Goal: Book appointment/travel/reservation

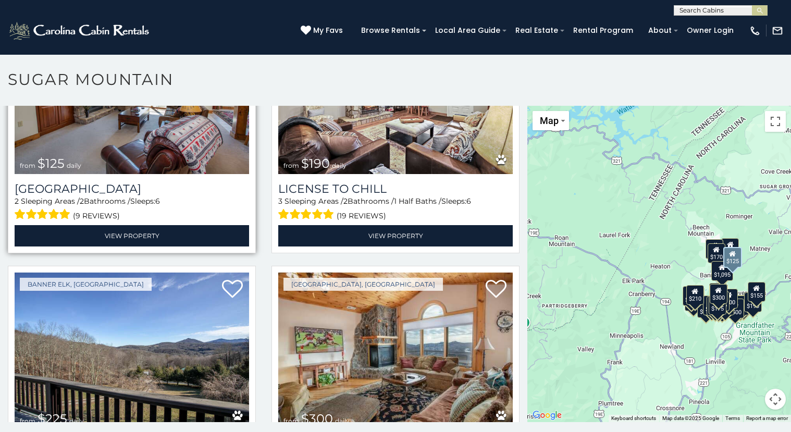
scroll to position [3210, 0]
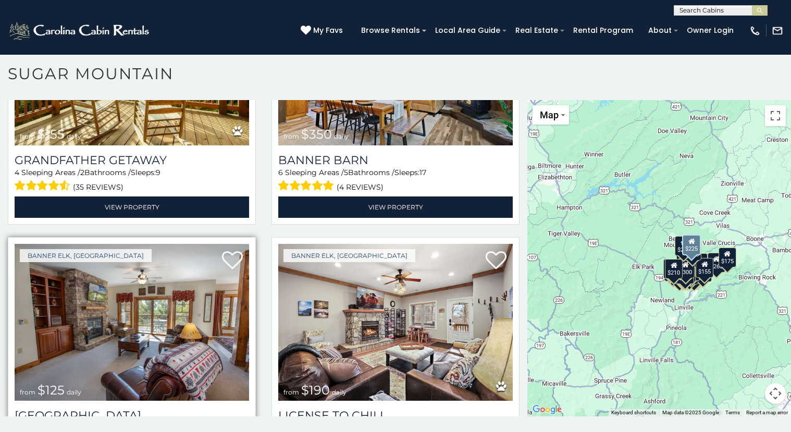
scroll to position [2953, 0]
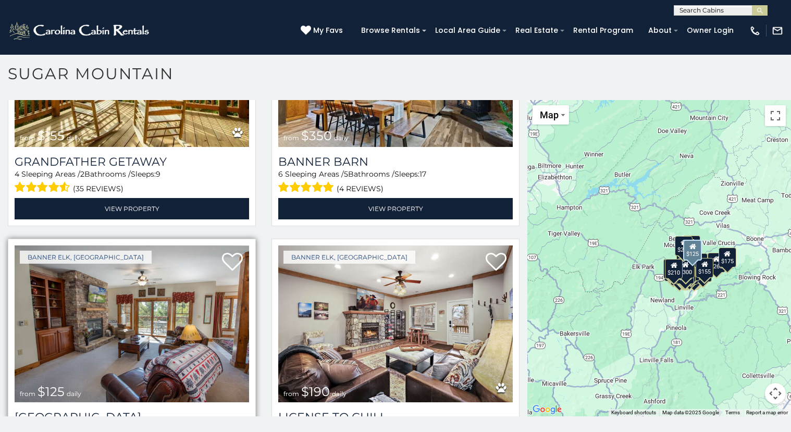
click at [141, 306] on img at bounding box center [132, 323] width 234 height 157
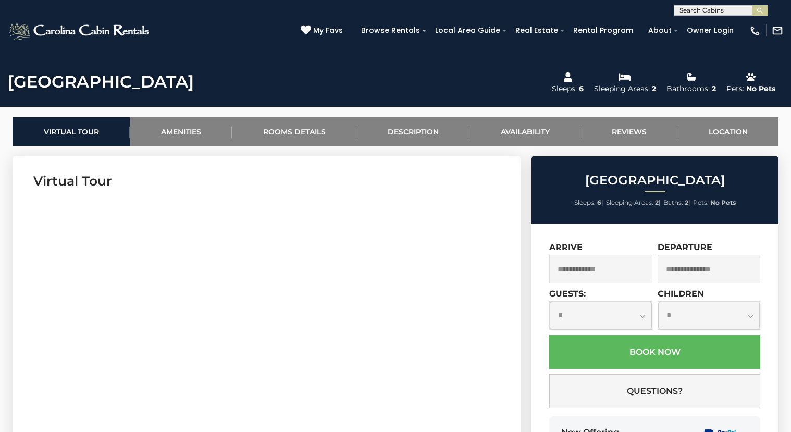
scroll to position [380, 0]
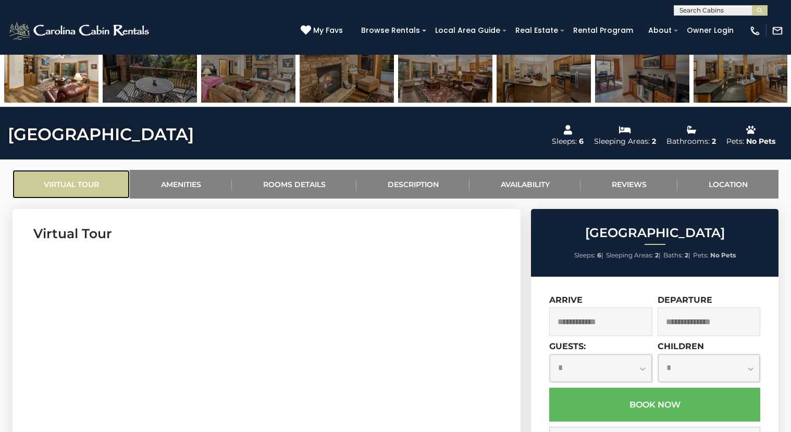
click at [95, 190] on link "Virtual Tour" at bounding box center [71, 184] width 117 height 29
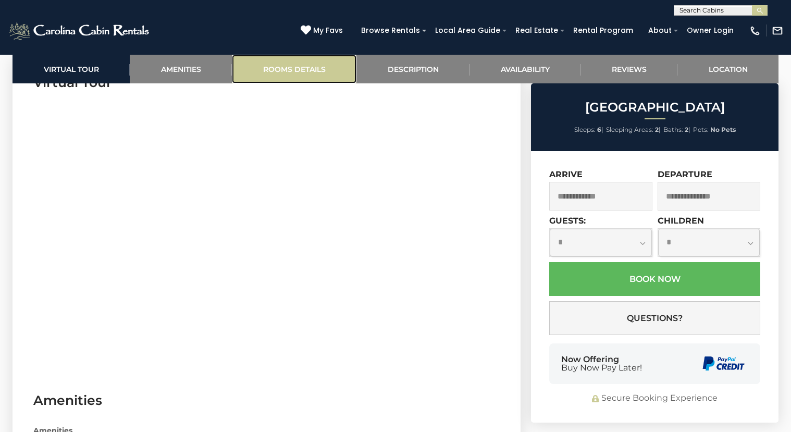
click at [301, 70] on link "Rooms Details" at bounding box center [294, 69] width 125 height 29
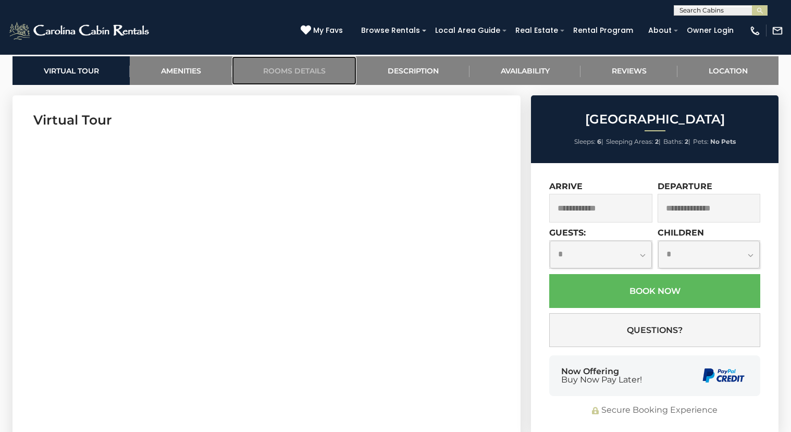
scroll to position [484, 0]
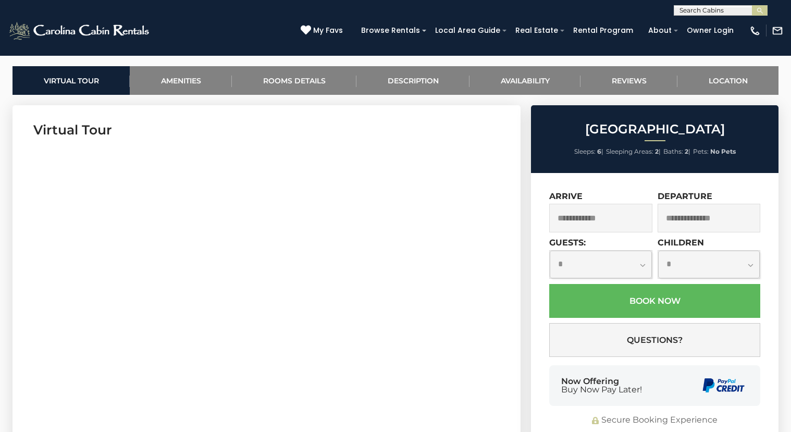
click at [270, 414] on section "Virtual Tour" at bounding box center [267, 264] width 508 height 318
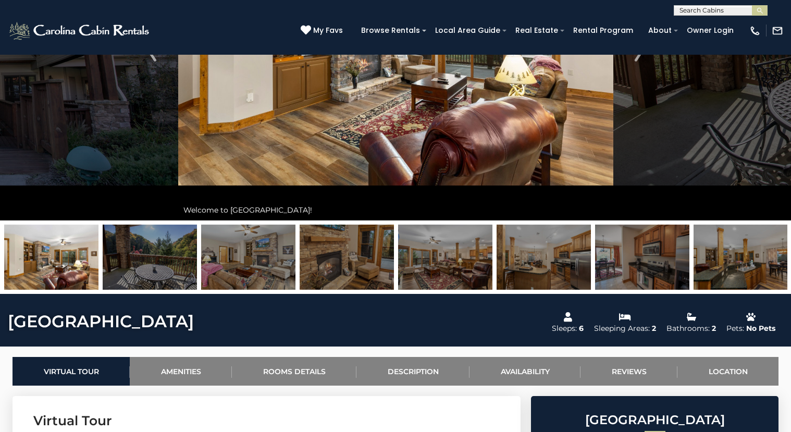
scroll to position [0, 0]
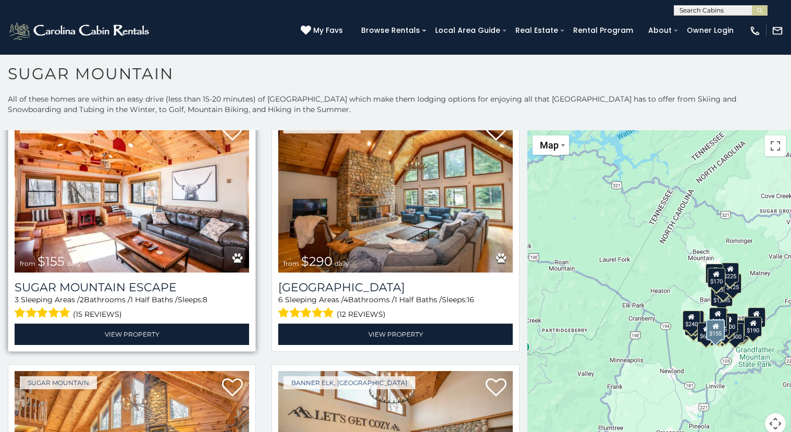
scroll to position [1328, 0]
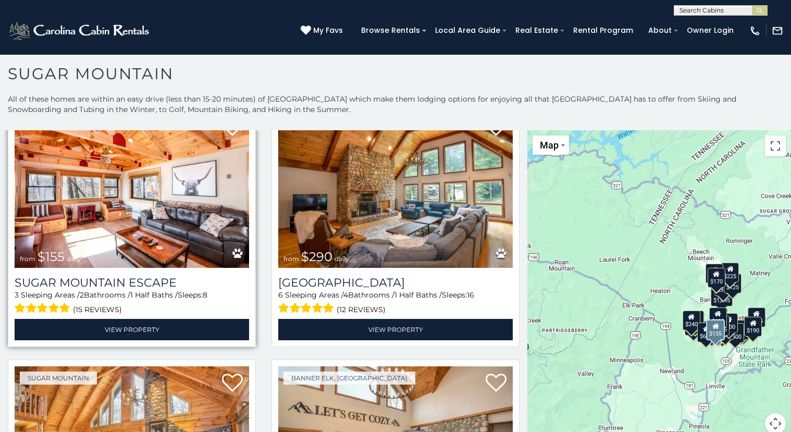
click at [141, 200] on img at bounding box center [132, 188] width 234 height 157
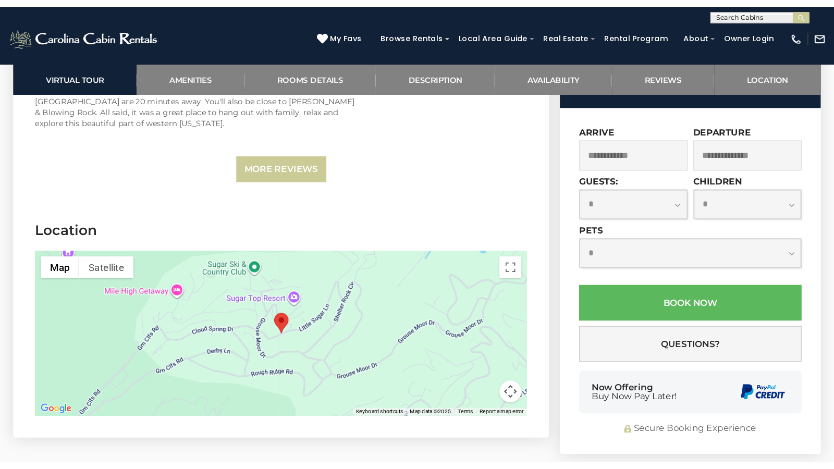
scroll to position [3477, 0]
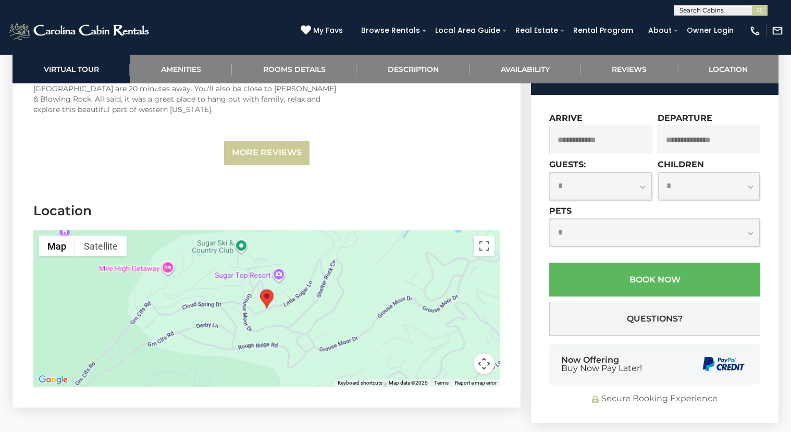
click at [481, 353] on button "Map camera controls" at bounding box center [484, 363] width 21 height 21
click at [484, 353] on button "Map camera controls" at bounding box center [484, 363] width 21 height 21
click at [482, 236] on button "Toggle fullscreen view" at bounding box center [484, 246] width 21 height 21
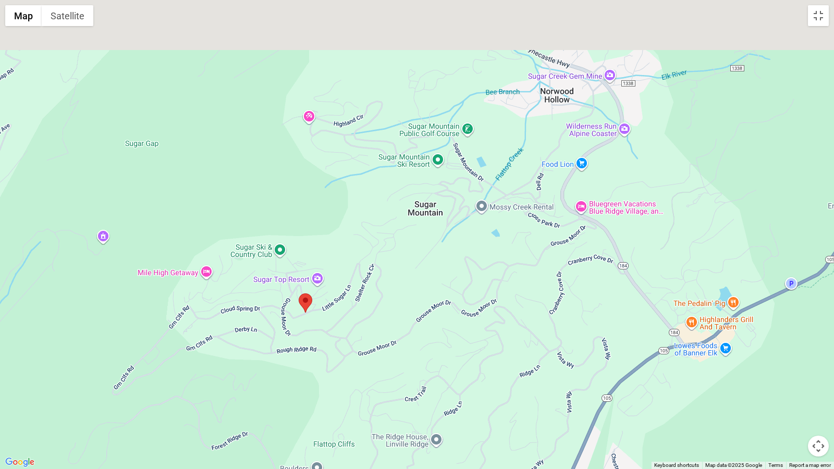
drag, startPoint x: 412, startPoint y: 270, endPoint x: 297, endPoint y: 352, distance: 141.2
click at [300, 352] on div at bounding box center [417, 234] width 834 height 469
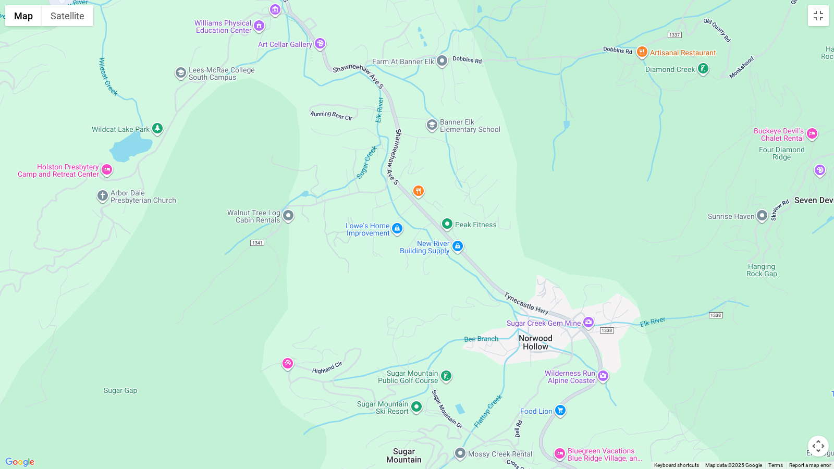
drag, startPoint x: 563, startPoint y: 113, endPoint x: 543, endPoint y: 358, distance: 246.2
click at [543, 358] on div at bounding box center [417, 234] width 834 height 469
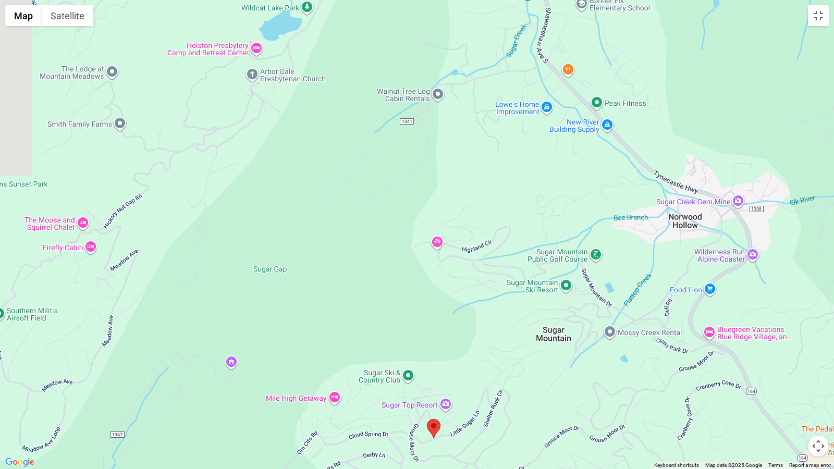
drag, startPoint x: 662, startPoint y: 266, endPoint x: 833, endPoint y: 137, distance: 213.9
click at [790, 133] on div at bounding box center [417, 234] width 834 height 469
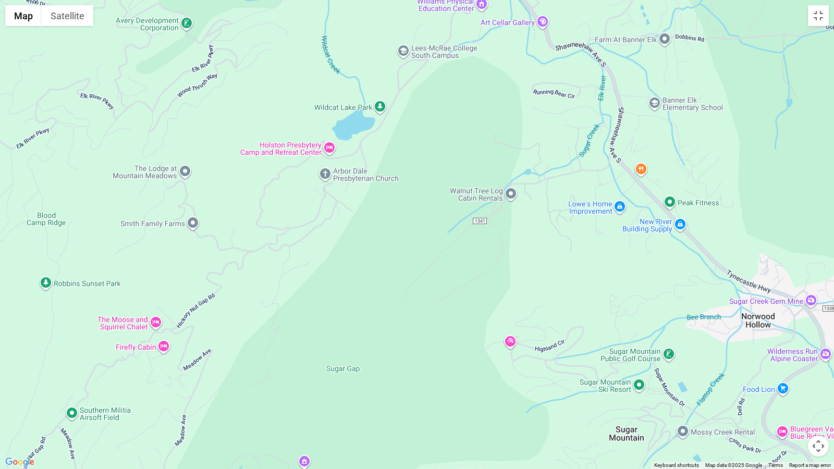
drag, startPoint x: 220, startPoint y: 201, endPoint x: 279, endPoint y: 313, distance: 126.6
click at [279, 313] on div at bounding box center [417, 234] width 834 height 469
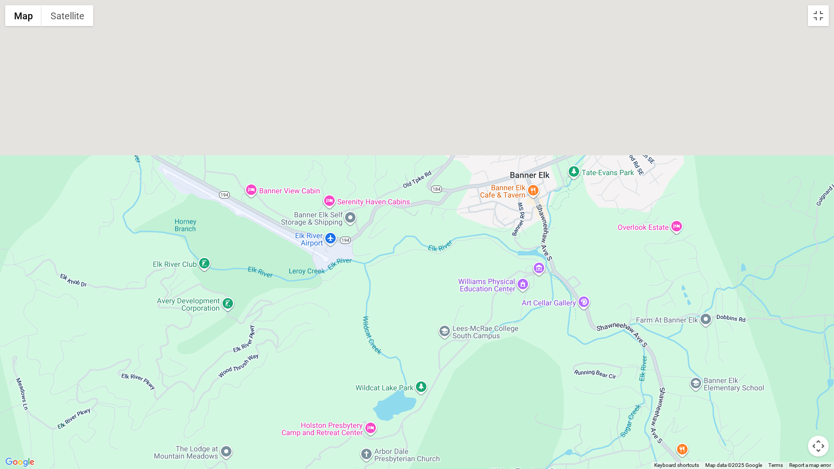
drag, startPoint x: 459, startPoint y: 103, endPoint x: 501, endPoint y: 466, distance: 365.6
click at [503, 431] on div at bounding box center [417, 234] width 834 height 469
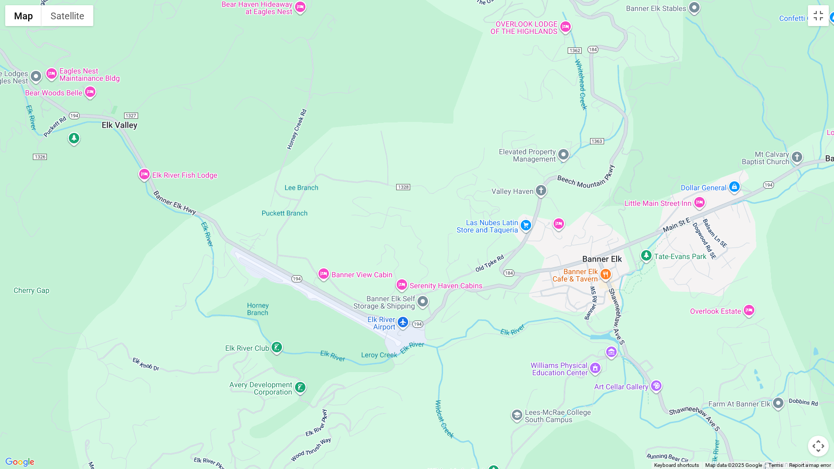
drag, startPoint x: 279, startPoint y: 240, endPoint x: 352, endPoint y: 245, distance: 73.1
click at [352, 245] on div at bounding box center [417, 234] width 834 height 469
click at [78, 205] on div at bounding box center [417, 234] width 834 height 469
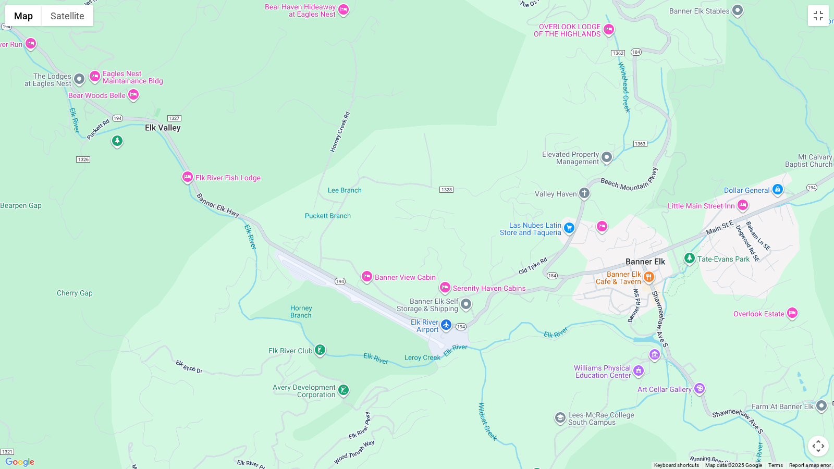
drag, startPoint x: 116, startPoint y: 211, endPoint x: 160, endPoint y: 213, distance: 44.4
click at [160, 213] on div at bounding box center [417, 234] width 834 height 469
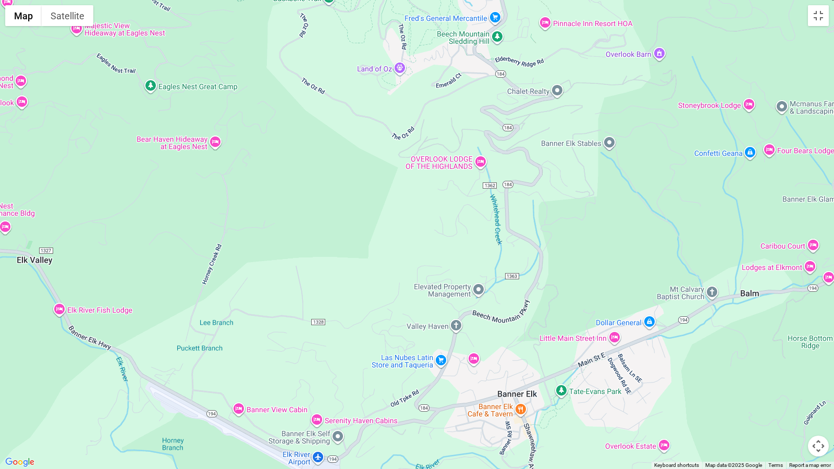
drag, startPoint x: 294, startPoint y: 124, endPoint x: 163, endPoint y: 256, distance: 185.7
click at [163, 256] on div at bounding box center [417, 234] width 834 height 469
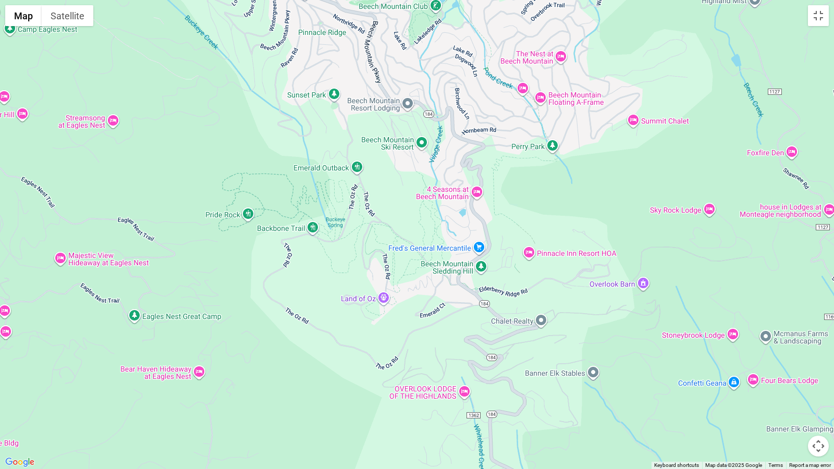
drag, startPoint x: 383, startPoint y: 129, endPoint x: 368, endPoint y: 345, distance: 217.3
click at [368, 345] on div at bounding box center [417, 234] width 834 height 469
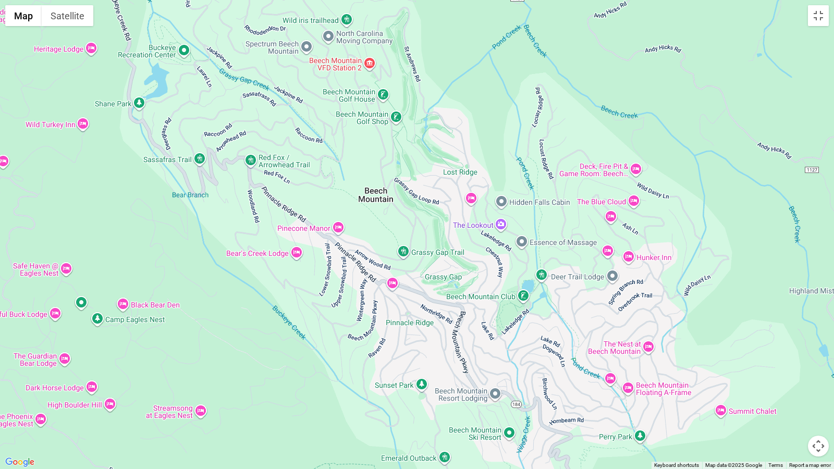
drag, startPoint x: 429, startPoint y: 170, endPoint x: 517, endPoint y: 461, distance: 304.1
click at [517, 431] on div at bounding box center [417, 234] width 834 height 469
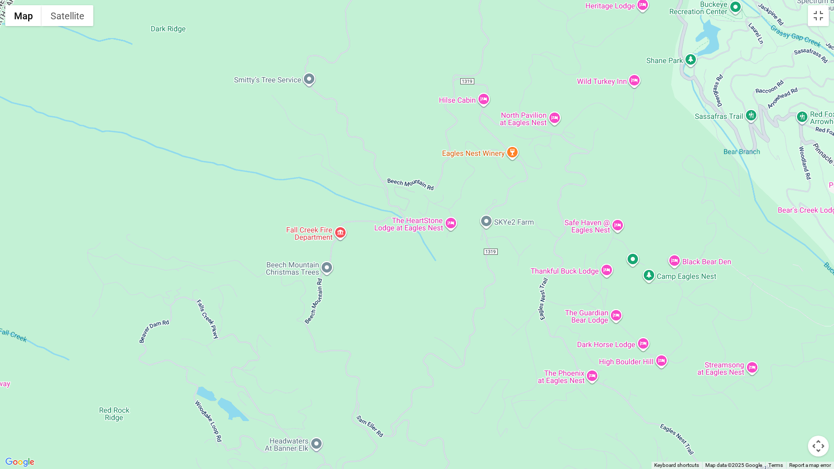
drag, startPoint x: 125, startPoint y: 370, endPoint x: 676, endPoint y: 326, distance: 553.0
click at [676, 326] on div at bounding box center [417, 234] width 834 height 469
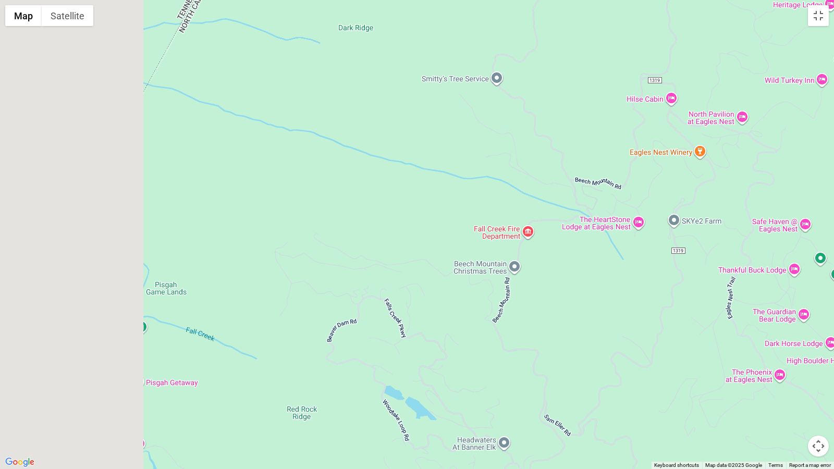
drag, startPoint x: 218, startPoint y: 323, endPoint x: 654, endPoint y: 326, distance: 436.1
click at [654, 326] on div at bounding box center [417, 234] width 834 height 469
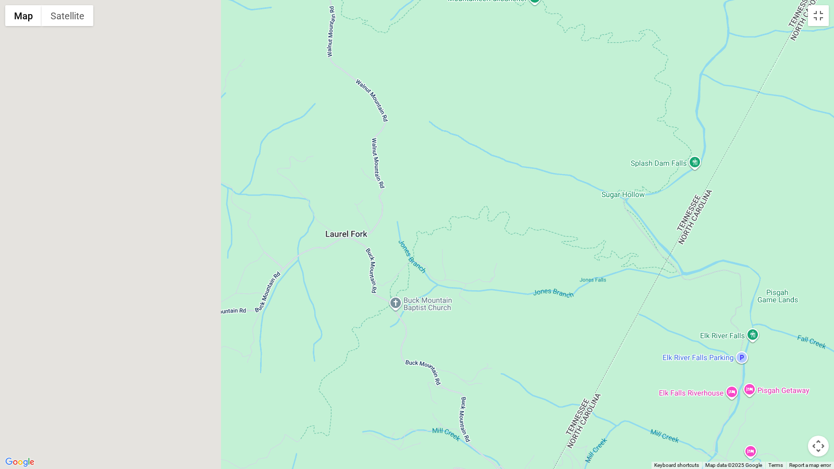
drag, startPoint x: 150, startPoint y: 333, endPoint x: 629, endPoint y: 323, distance: 479.5
click at [610, 323] on div at bounding box center [417, 234] width 834 height 469
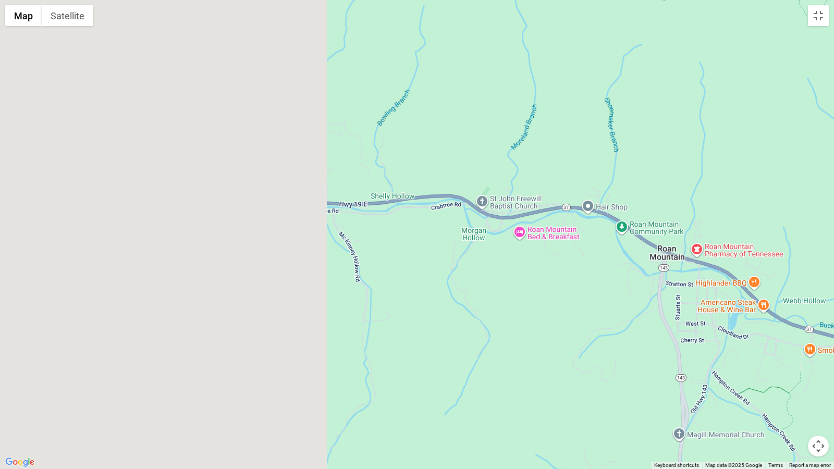
drag, startPoint x: 242, startPoint y: 321, endPoint x: 648, endPoint y: 291, distance: 407.1
click at [627, 293] on div at bounding box center [417, 234] width 834 height 469
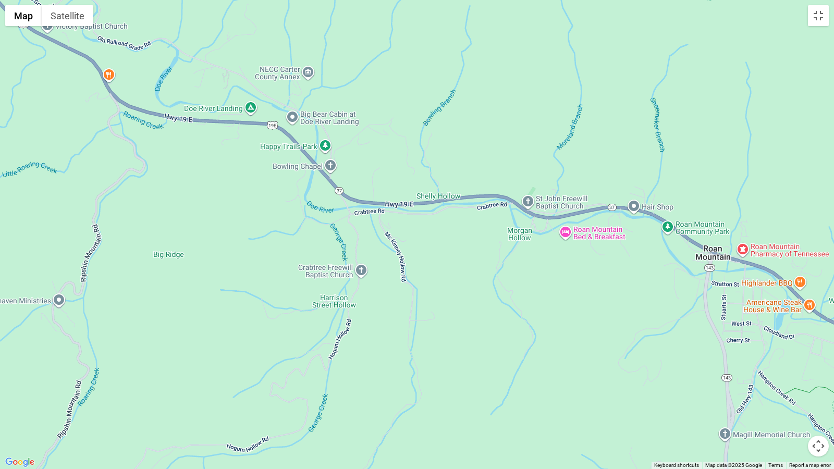
drag, startPoint x: 107, startPoint y: 243, endPoint x: 506, endPoint y: 250, distance: 399.2
click at [525, 252] on div at bounding box center [417, 234] width 834 height 469
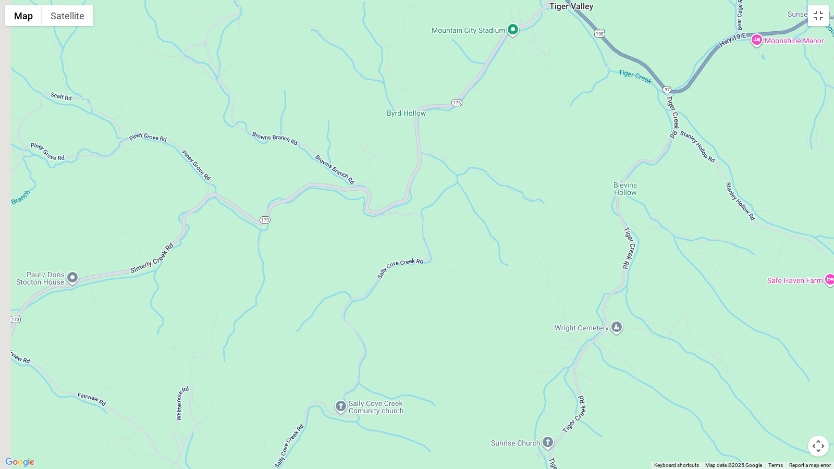
drag, startPoint x: 271, startPoint y: 240, endPoint x: 744, endPoint y: 271, distance: 474.1
click at [724, 273] on div at bounding box center [417, 234] width 834 height 469
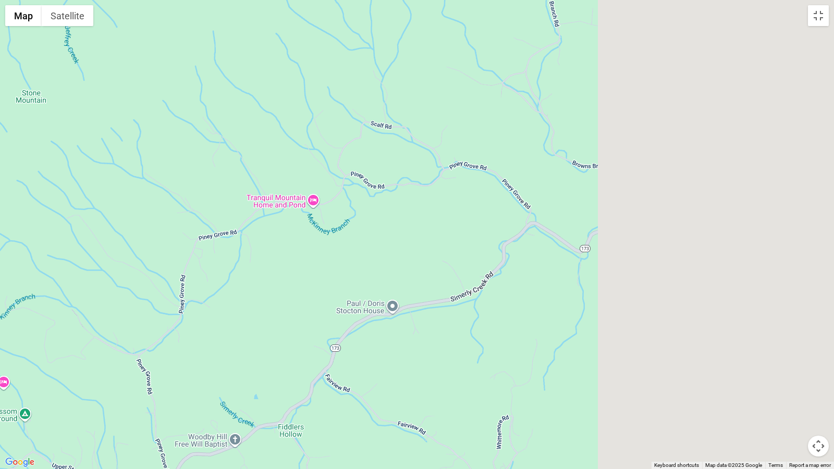
drag, startPoint x: 786, startPoint y: 120, endPoint x: 0, endPoint y: 114, distance: 786.3
click at [30, 143] on div at bounding box center [417, 234] width 834 height 469
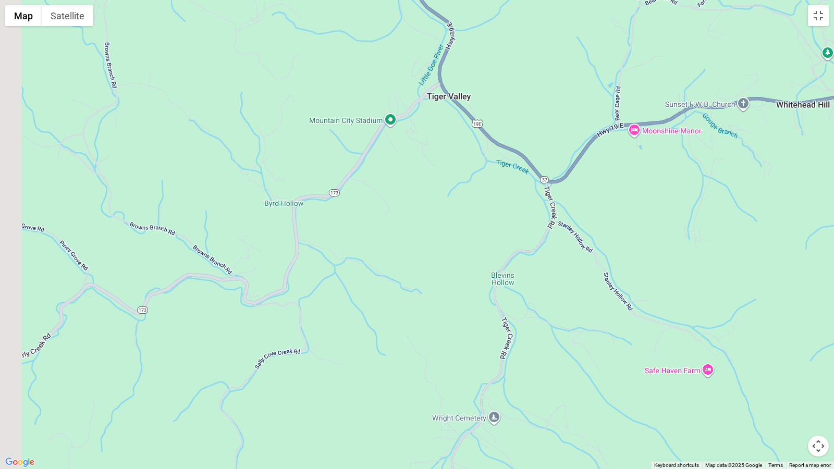
drag, startPoint x: 142, startPoint y: 153, endPoint x: 833, endPoint y: 131, distance: 691.8
click at [790, 131] on div at bounding box center [417, 234] width 834 height 469
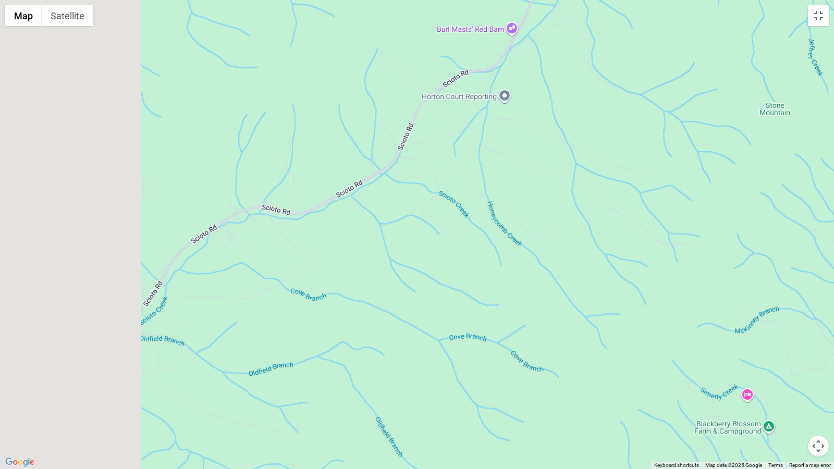
drag, startPoint x: 68, startPoint y: 186, endPoint x: 683, endPoint y: 138, distance: 616.2
click at [577, 144] on div at bounding box center [417, 234] width 834 height 469
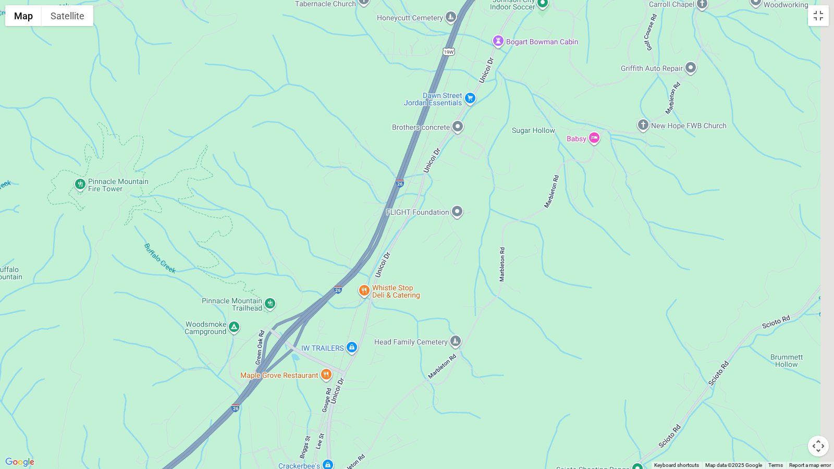
drag, startPoint x: 779, startPoint y: 211, endPoint x: 484, endPoint y: 291, distance: 306.6
click at [484, 291] on div at bounding box center [417, 234] width 834 height 469
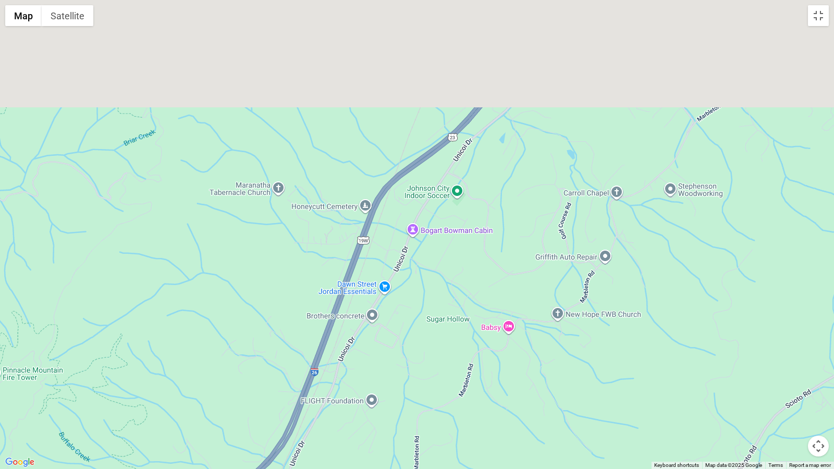
drag, startPoint x: 553, startPoint y: 237, endPoint x: 504, endPoint y: 341, distance: 115.4
click at [508, 339] on div at bounding box center [417, 234] width 834 height 469
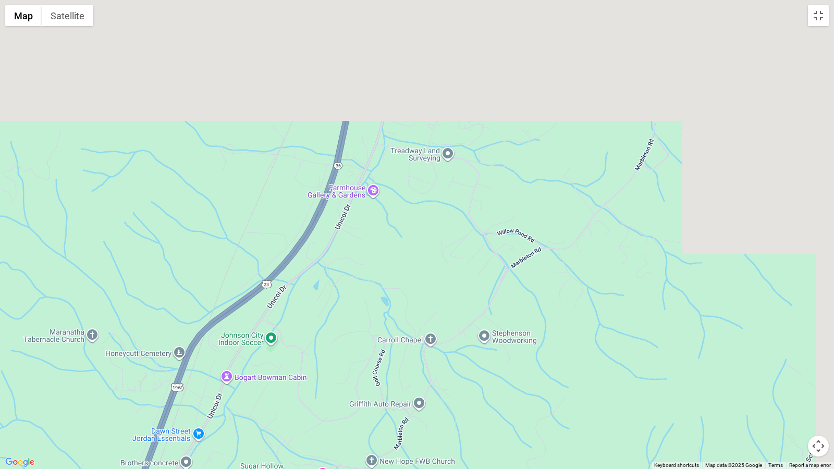
drag, startPoint x: 642, startPoint y: 144, endPoint x: 430, endPoint y: 286, distance: 255.5
click at [452, 275] on div at bounding box center [417, 234] width 834 height 469
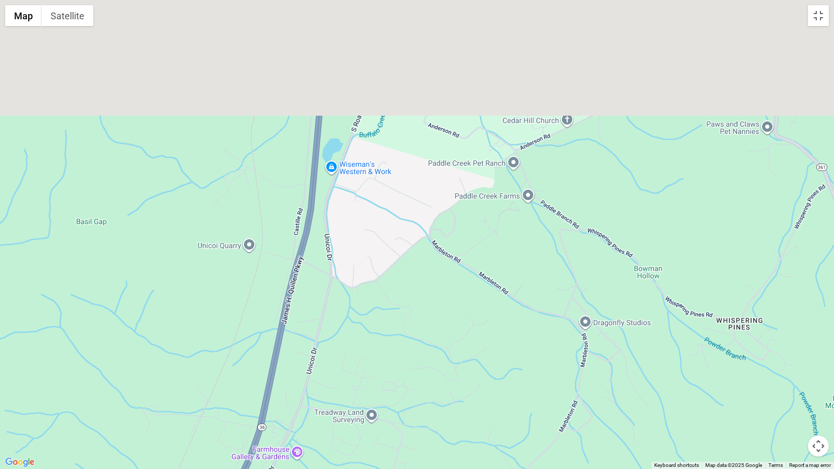
drag, startPoint x: 565, startPoint y: 232, endPoint x: 560, endPoint y: 374, distance: 141.8
click at [557, 375] on div at bounding box center [417, 234] width 834 height 469
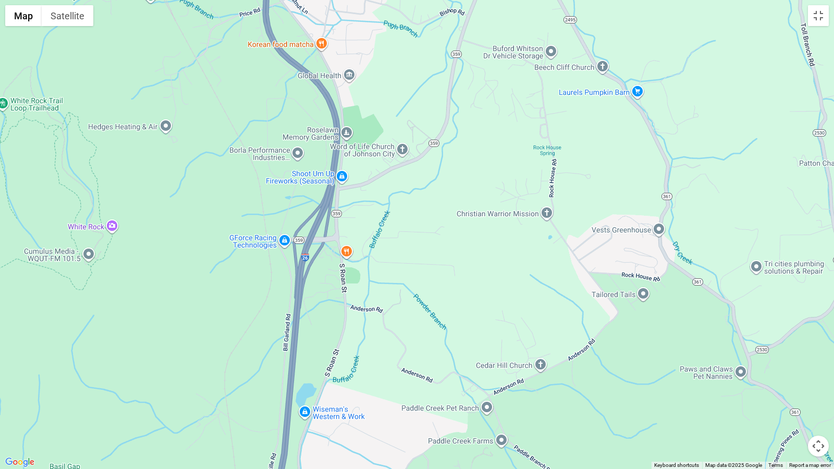
drag, startPoint x: 562, startPoint y: 155, endPoint x: 530, endPoint y: 343, distance: 190.7
click at [530, 343] on div at bounding box center [417, 234] width 834 height 469
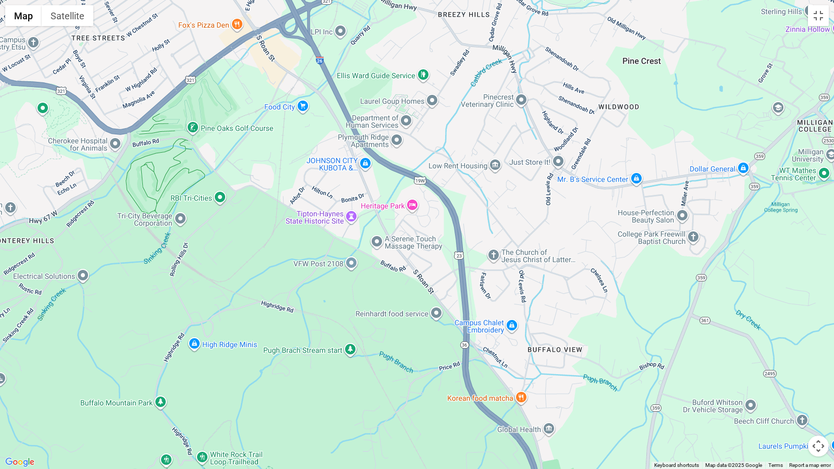
drag, startPoint x: 463, startPoint y: 125, endPoint x: 657, endPoint y: 432, distance: 363.4
click at [657, 431] on div at bounding box center [417, 234] width 834 height 469
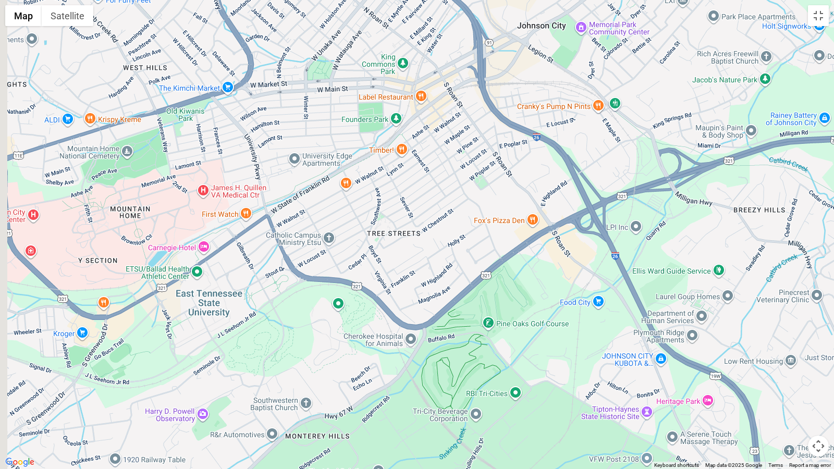
drag, startPoint x: 351, startPoint y: 79, endPoint x: 646, endPoint y: 276, distance: 355.4
click at [646, 276] on div at bounding box center [417, 234] width 834 height 469
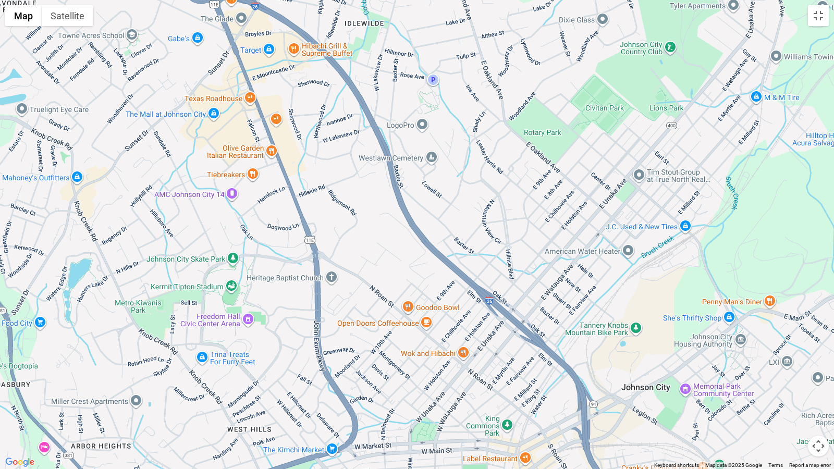
drag, startPoint x: 559, startPoint y: 202, endPoint x: 621, endPoint y: 411, distance: 217.8
click at [626, 418] on div at bounding box center [417, 234] width 834 height 469
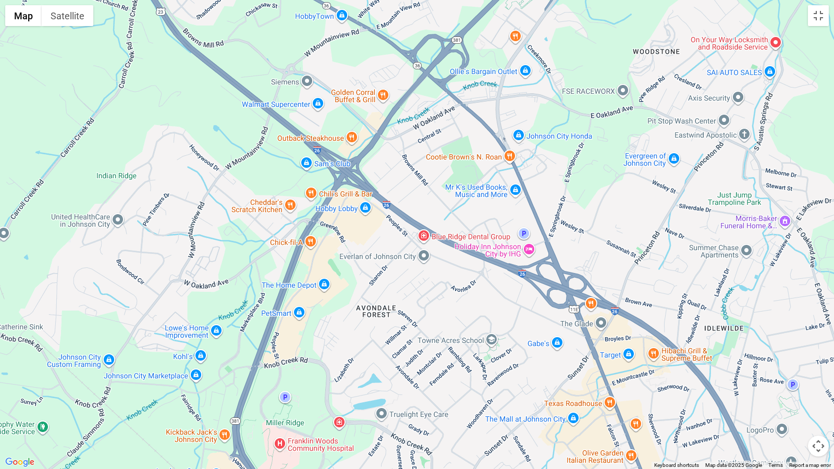
drag, startPoint x: 231, startPoint y: 96, endPoint x: 583, endPoint y: 420, distance: 478.3
click at [584, 423] on div at bounding box center [417, 234] width 834 height 469
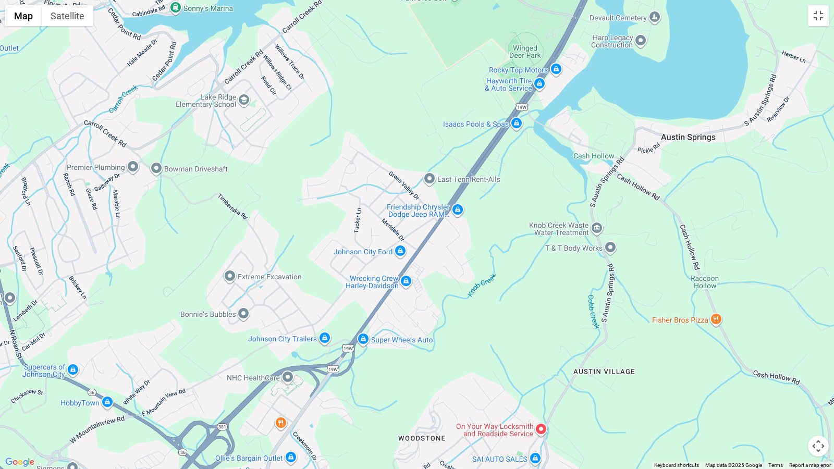
drag, startPoint x: 782, startPoint y: 93, endPoint x: 555, endPoint y: 466, distance: 436.1
click at [555, 431] on div at bounding box center [417, 234] width 834 height 469
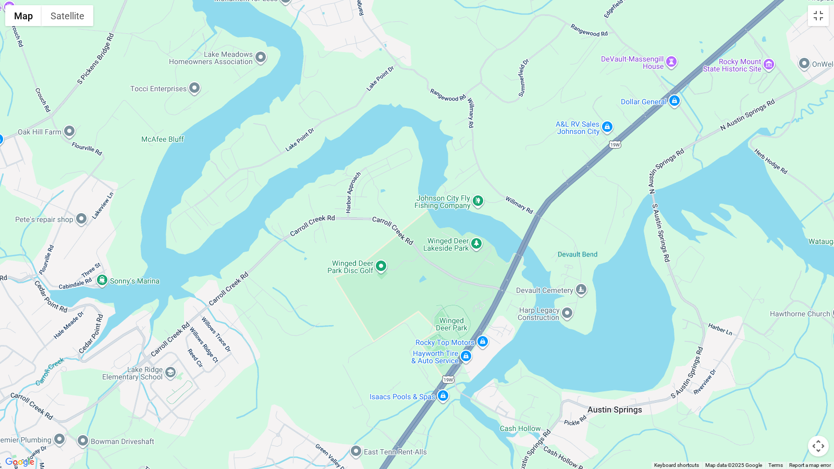
drag, startPoint x: 404, startPoint y: 129, endPoint x: 350, endPoint y: 345, distance: 223.0
click at [331, 400] on div at bounding box center [417, 234] width 834 height 469
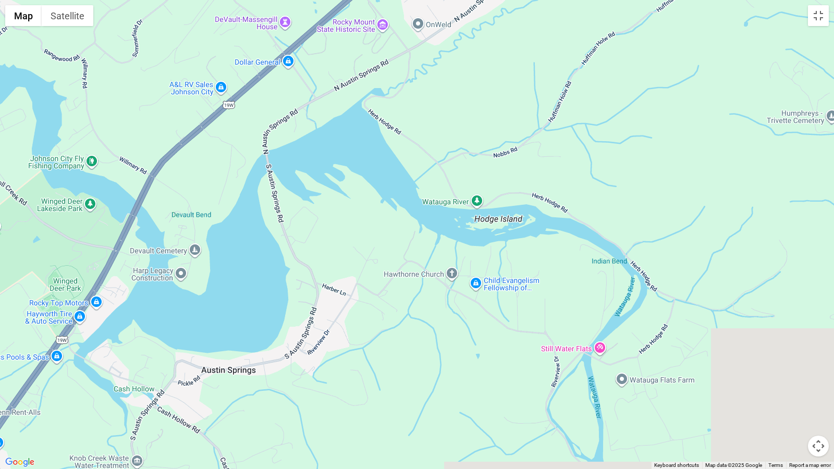
drag, startPoint x: 413, startPoint y: 61, endPoint x: 0, endPoint y: 0, distance: 417.2
click at [1, 0] on div at bounding box center [417, 234] width 834 height 469
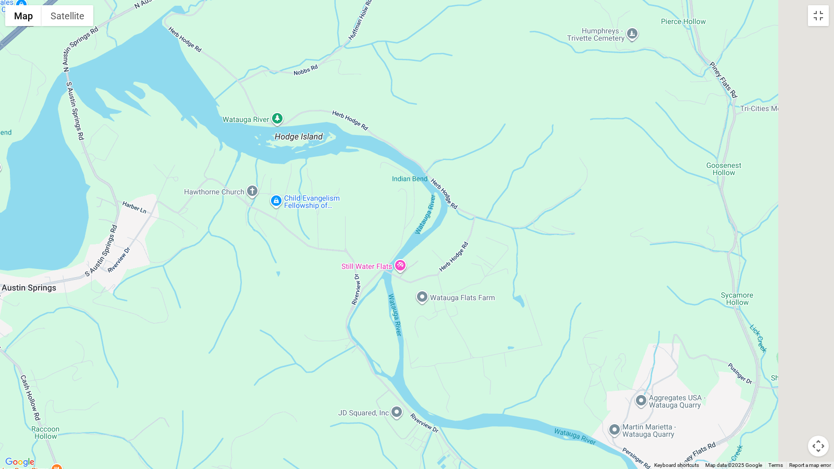
drag, startPoint x: 657, startPoint y: 266, endPoint x: 155, endPoint y: 139, distance: 517.1
click at [174, 153] on div at bounding box center [417, 234] width 834 height 469
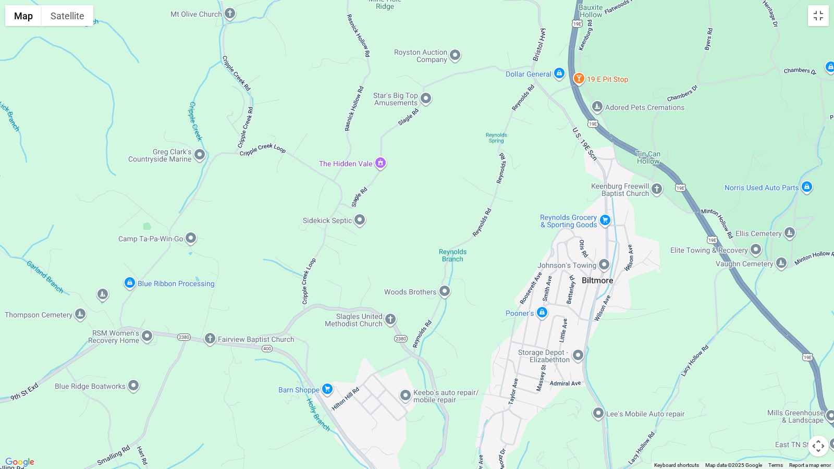
drag, startPoint x: 724, startPoint y: 301, endPoint x: 89, endPoint y: 194, distance: 644.6
click at [87, 197] on div at bounding box center [417, 234] width 834 height 469
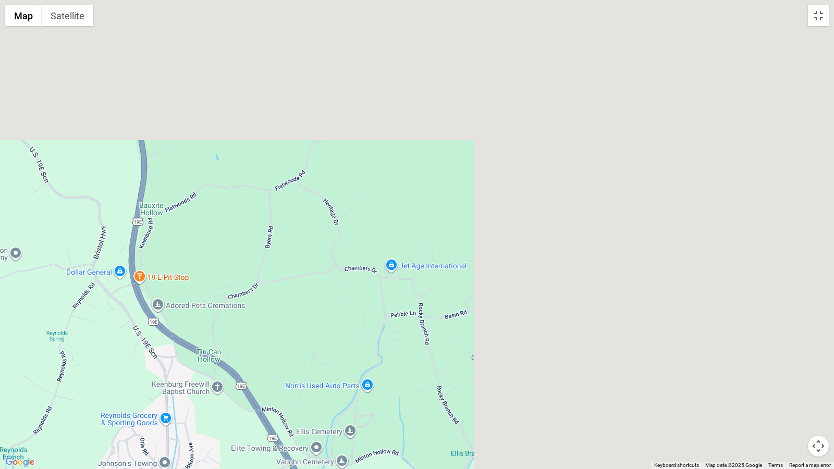
drag, startPoint x: 705, startPoint y: 123, endPoint x: 175, endPoint y: 311, distance: 562.4
click at [181, 311] on div at bounding box center [417, 234] width 834 height 469
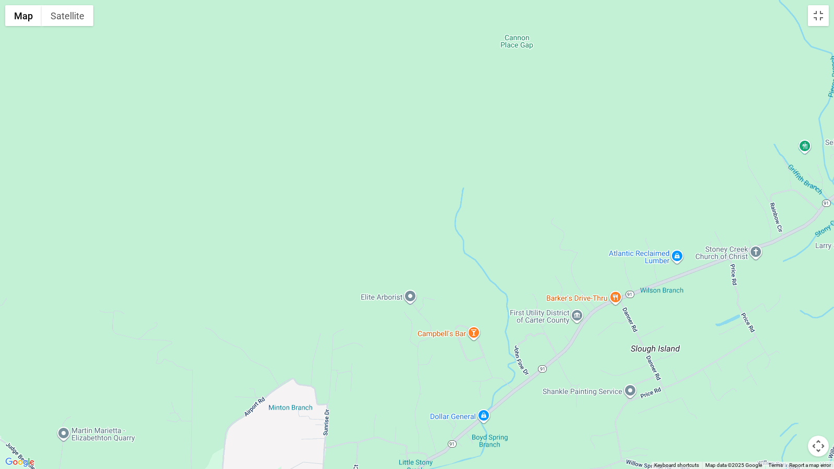
drag, startPoint x: 734, startPoint y: 216, endPoint x: 253, endPoint y: 280, distance: 485.2
click at [253, 280] on div at bounding box center [417, 234] width 834 height 469
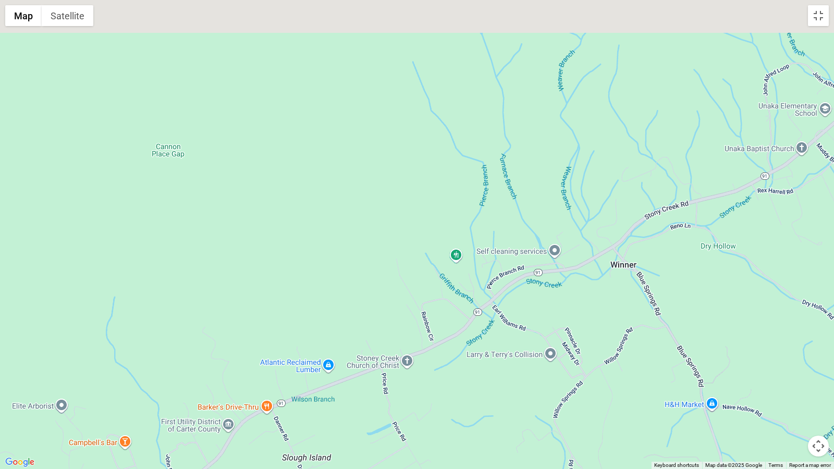
drag, startPoint x: 687, startPoint y: 192, endPoint x: 249, endPoint y: 306, distance: 452.3
click at [257, 312] on div at bounding box center [417, 234] width 834 height 469
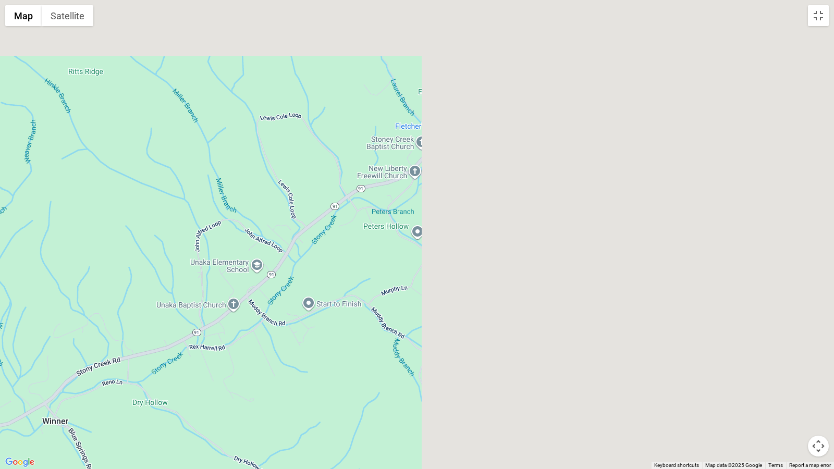
drag, startPoint x: 824, startPoint y: 155, endPoint x: 162, endPoint y: 288, distance: 675.5
click at [163, 291] on div at bounding box center [417, 234] width 834 height 469
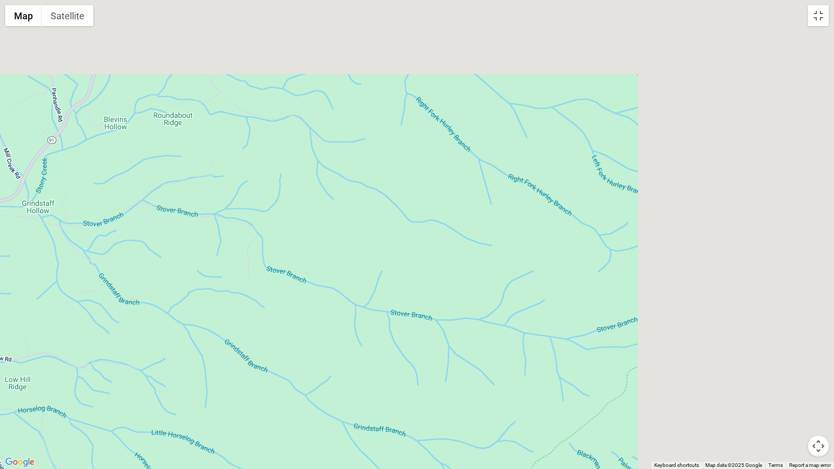
drag, startPoint x: 662, startPoint y: 120, endPoint x: 249, endPoint y: 296, distance: 449.6
click at [279, 308] on div at bounding box center [417, 234] width 834 height 469
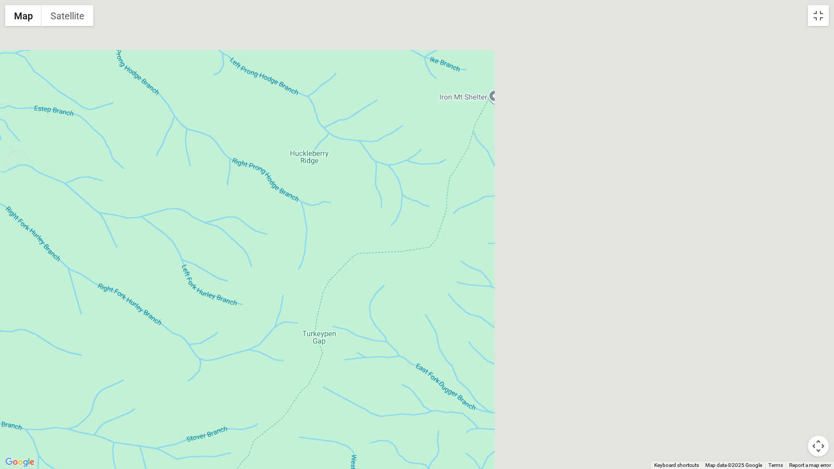
drag, startPoint x: 691, startPoint y: 176, endPoint x: 155, endPoint y: 276, distance: 545.8
click at [162, 272] on div at bounding box center [417, 234] width 834 height 469
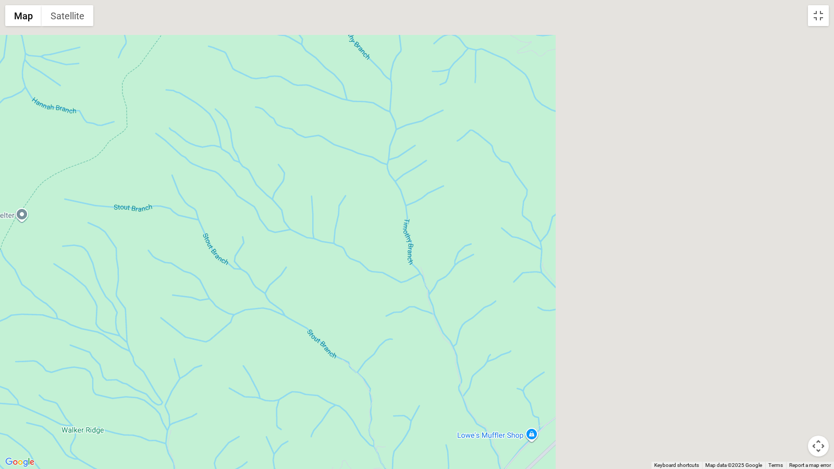
drag, startPoint x: 613, startPoint y: 197, endPoint x: 208, endPoint y: 275, distance: 412.3
click at [209, 278] on div at bounding box center [417, 234] width 834 height 469
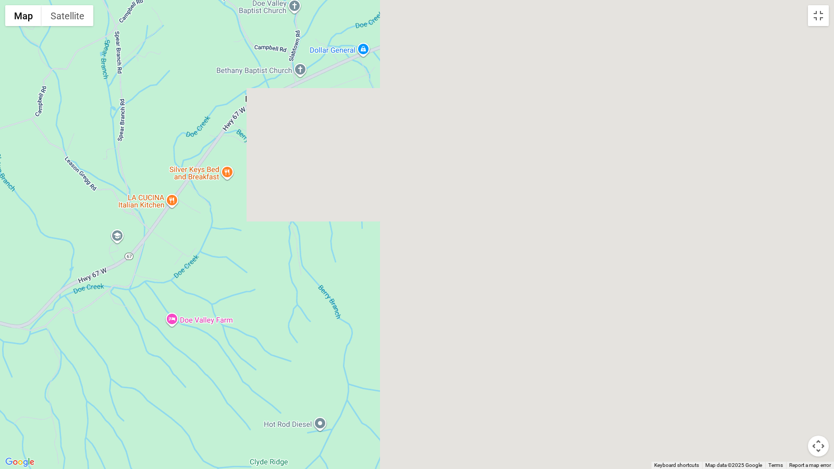
drag, startPoint x: 665, startPoint y: 195, endPoint x: 0, endPoint y: 248, distance: 667.0
click at [2, 253] on div at bounding box center [417, 234] width 834 height 469
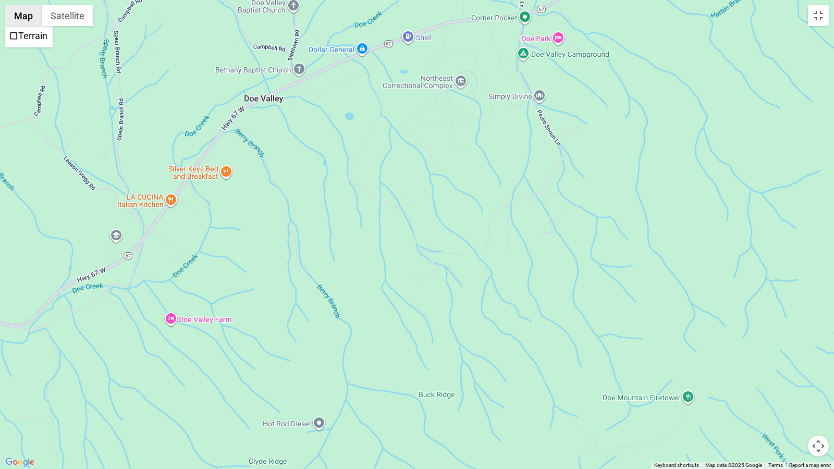
click at [22, 18] on button "Map" at bounding box center [23, 15] width 36 height 21
click at [292, 160] on div at bounding box center [417, 234] width 834 height 469
click at [790, 15] on button "Toggle fullscreen view" at bounding box center [818, 15] width 21 height 21
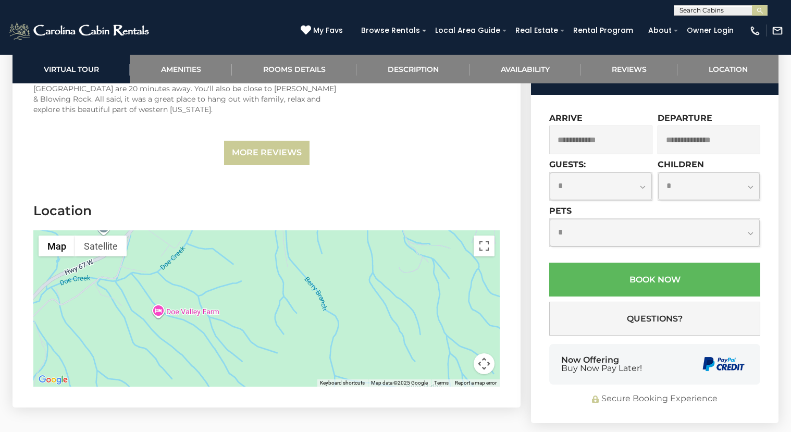
drag, startPoint x: 109, startPoint y: 308, endPoint x: 251, endPoint y: 227, distance: 164.1
click at [251, 230] on div at bounding box center [266, 308] width 466 height 156
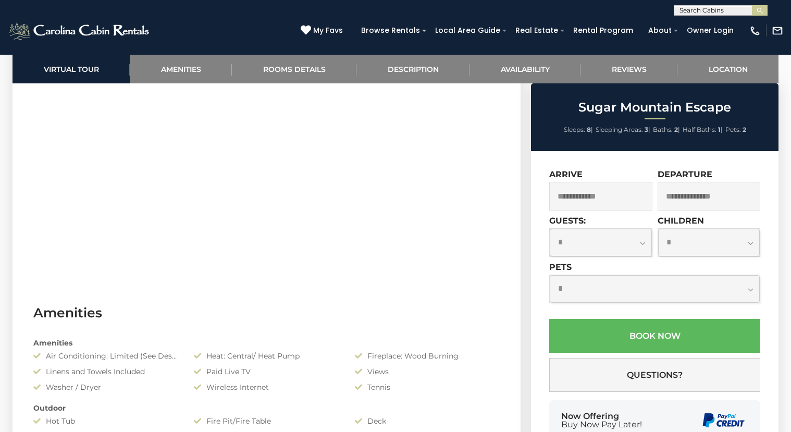
scroll to position [645, 0]
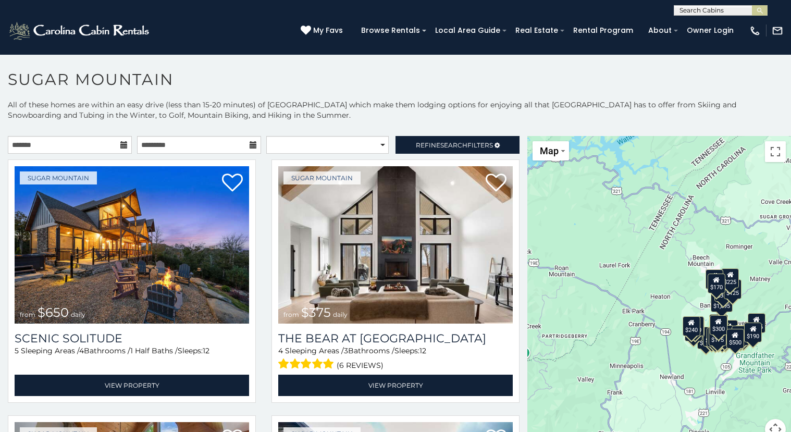
scroll to position [6, 0]
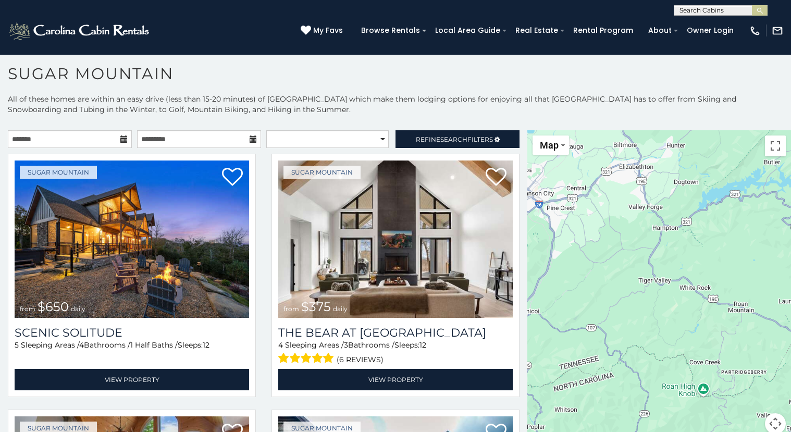
drag, startPoint x: 637, startPoint y: 264, endPoint x: 799, endPoint y: 257, distance: 162.7
click at [790, 257] on html "**********" at bounding box center [395, 213] width 791 height 438
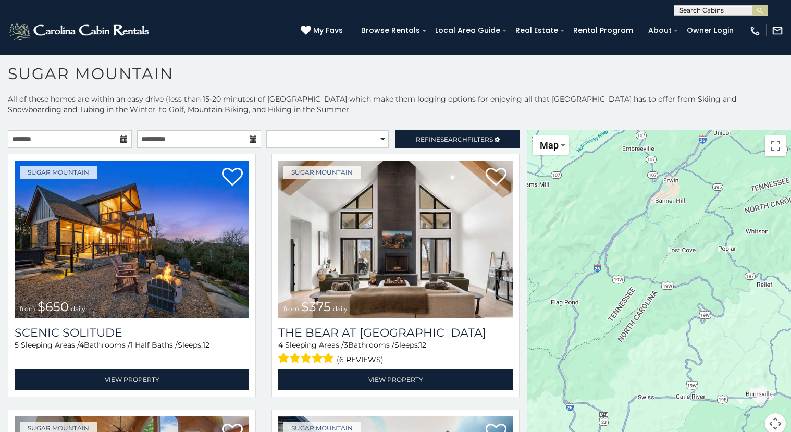
drag, startPoint x: 608, startPoint y: 386, endPoint x: 799, endPoint y: 206, distance: 262.4
click at [790, 206] on html "**********" at bounding box center [395, 213] width 791 height 438
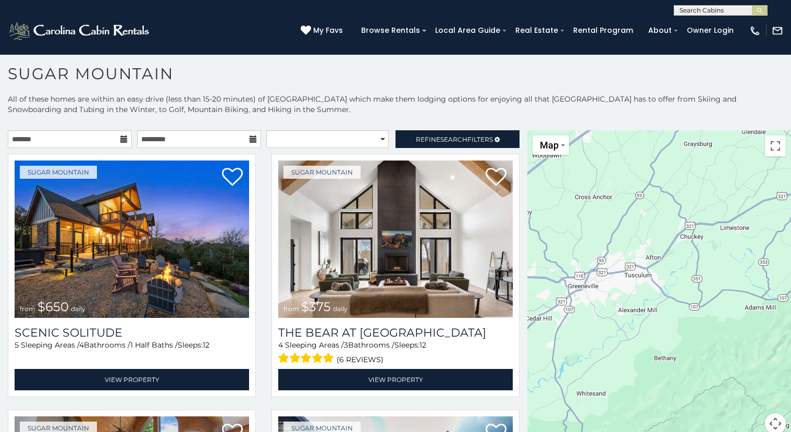
drag, startPoint x: 567, startPoint y: 309, endPoint x: 799, endPoint y: 431, distance: 262.2
click at [790, 431] on html "**********" at bounding box center [395, 213] width 791 height 438
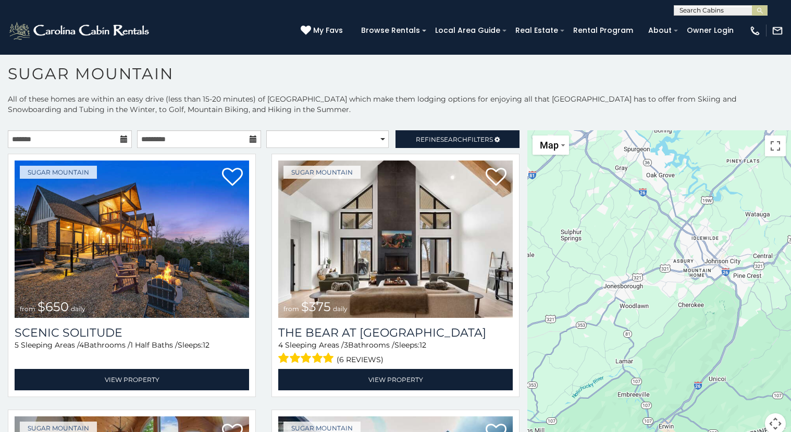
drag, startPoint x: 771, startPoint y: 258, endPoint x: 539, endPoint y: 376, distance: 260.3
click at [541, 380] on div "$650 $375 $350 $350 $200 $375 $195 $265 $190 $175 $155 $290 $175 $345 $1,095 $1…" at bounding box center [659, 288] width 264 height 316
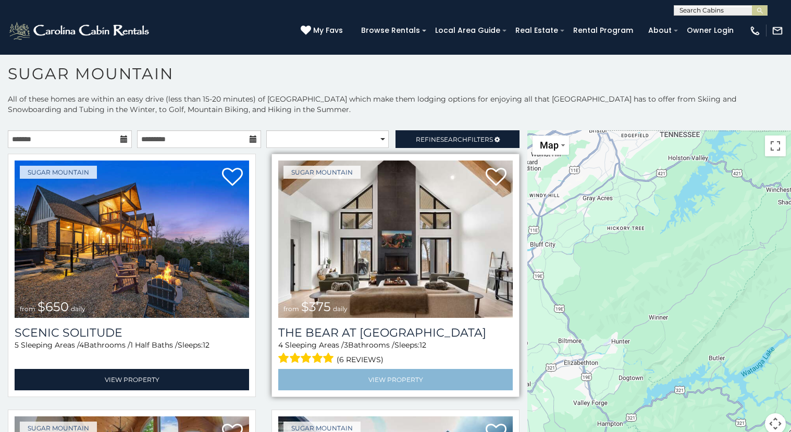
drag, startPoint x: 779, startPoint y: 221, endPoint x: 497, endPoint y: 379, distance: 323.5
click at [510, 130] on main "**********" at bounding box center [395, 130] width 791 height 0
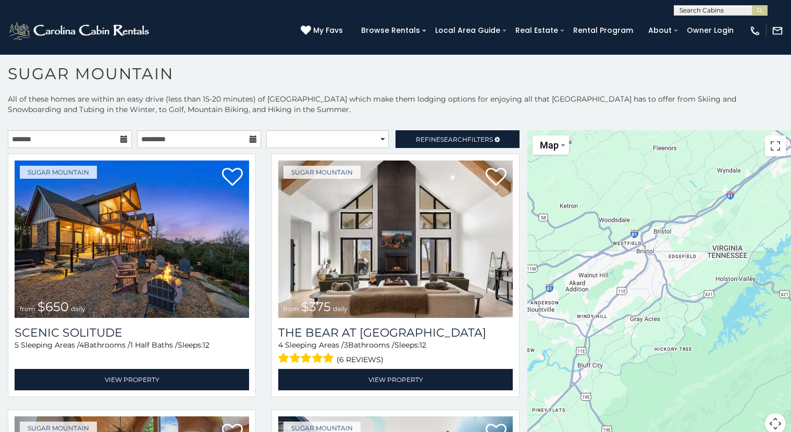
drag, startPoint x: 714, startPoint y: 234, endPoint x: 794, endPoint y: 325, distance: 121.1
click at [790, 324] on html "**********" at bounding box center [395, 213] width 791 height 438
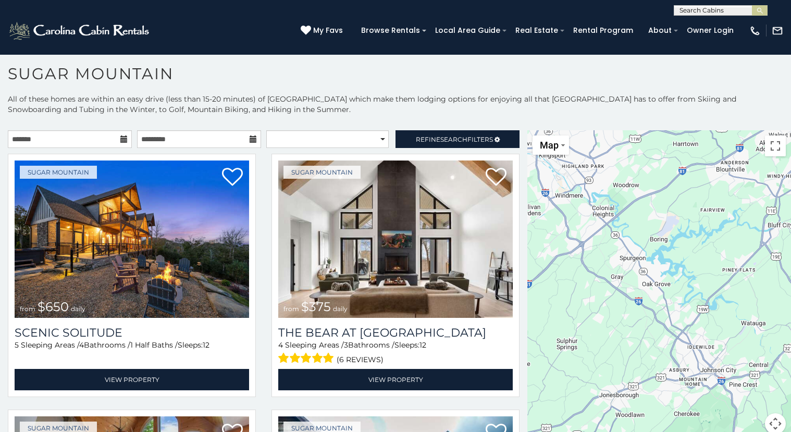
drag, startPoint x: 609, startPoint y: 371, endPoint x: 785, endPoint y: 246, distance: 215.7
click at [790, 226] on html "**********" at bounding box center [395, 213] width 791 height 438
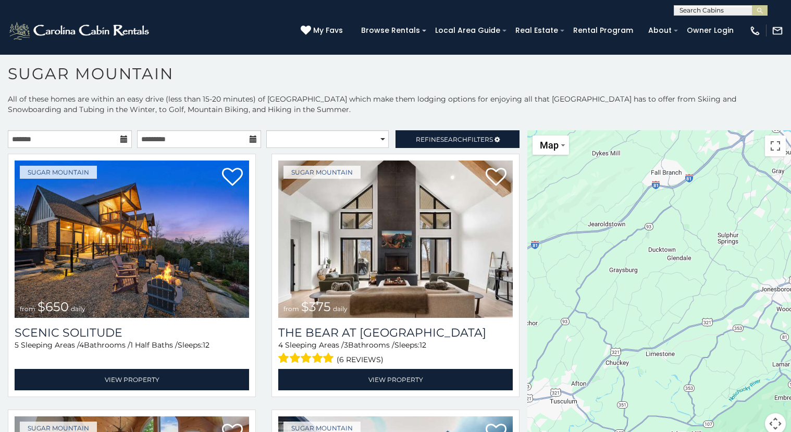
drag, startPoint x: 606, startPoint y: 338, endPoint x: 772, endPoint y: 249, distance: 187.4
click at [772, 249] on div "$650 $375 $350 $350 $200 $375 $195 $265 $190 $175 $155 $290 $175 $345 $1,095 $1…" at bounding box center [659, 288] width 264 height 316
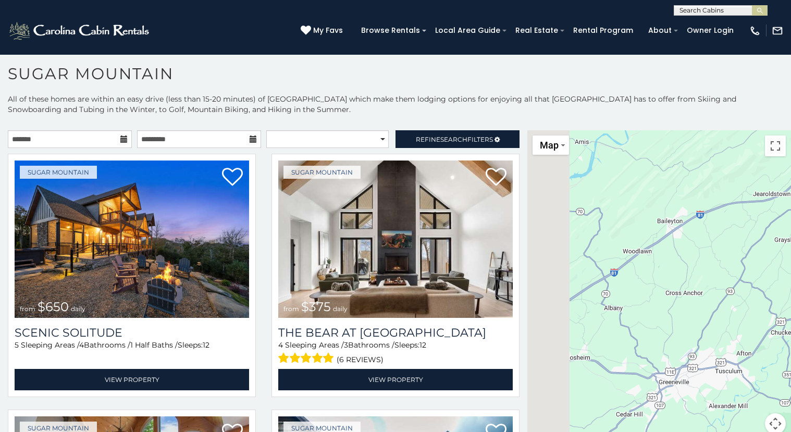
drag, startPoint x: 600, startPoint y: 318, endPoint x: 783, endPoint y: 284, distance: 186.4
click at [783, 284] on div "$650 $375 $350 $350 $200 $375 $195 $265 $190 $175 $155 $290 $175 $345 $1,095 $1…" at bounding box center [659, 288] width 264 height 316
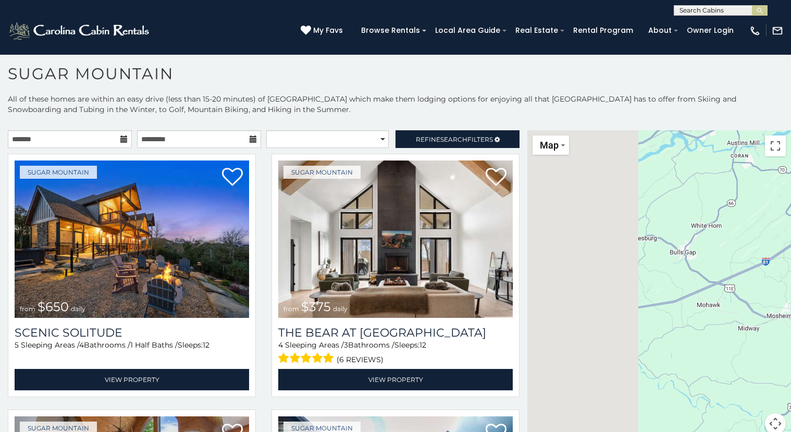
drag, startPoint x: 570, startPoint y: 319, endPoint x: 746, endPoint y: 281, distance: 179.7
click at [746, 282] on div "$650 $375 $350 $350 $200 $375 $195 $265 $190 $175 $155 $290 $175 $345 $1,095 $1…" at bounding box center [659, 288] width 264 height 316
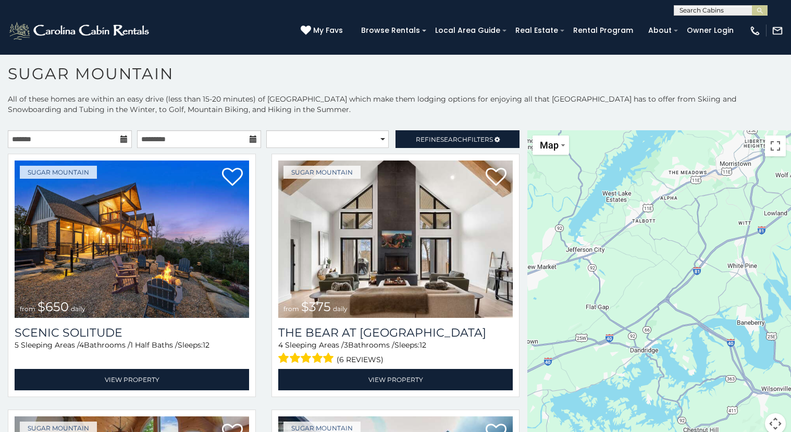
drag, startPoint x: 571, startPoint y: 375, endPoint x: 774, endPoint y: 247, distance: 240.1
click at [774, 247] on div "$650 $375 $350 $350 $200 $375 $195 $265 $190 $175 $155 $290 $175 $345 $1,095 $1…" at bounding box center [659, 288] width 264 height 316
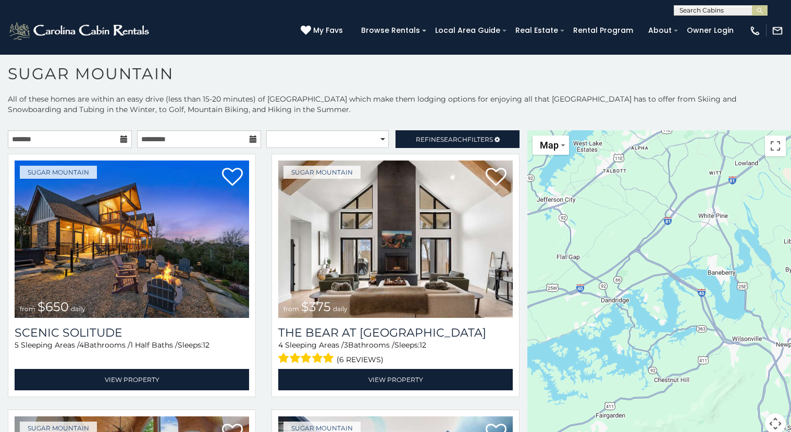
drag, startPoint x: 574, startPoint y: 379, endPoint x: 552, endPoint y: 326, distance: 57.7
click at [547, 328] on div "$650 $375 $350 $350 $200 $375 $195 $265 $190 $175 $155 $290 $175 $345 $1,095 $1…" at bounding box center [659, 288] width 264 height 316
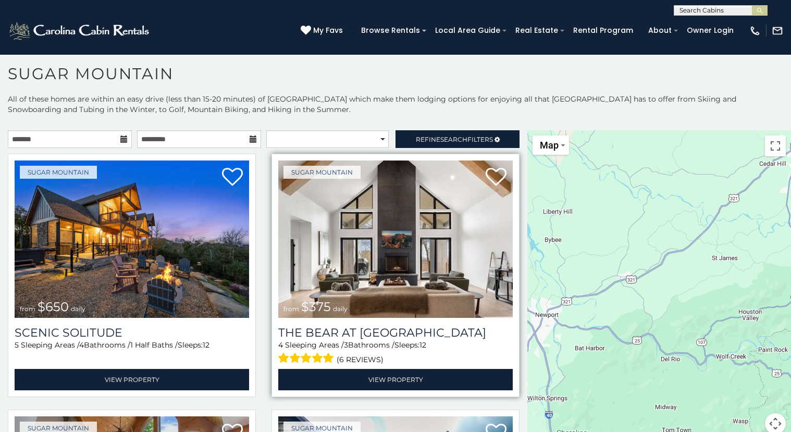
drag, startPoint x: 708, startPoint y: 318, endPoint x: 464, endPoint y: 288, distance: 245.8
click at [464, 130] on main "**********" at bounding box center [395, 130] width 791 height 0
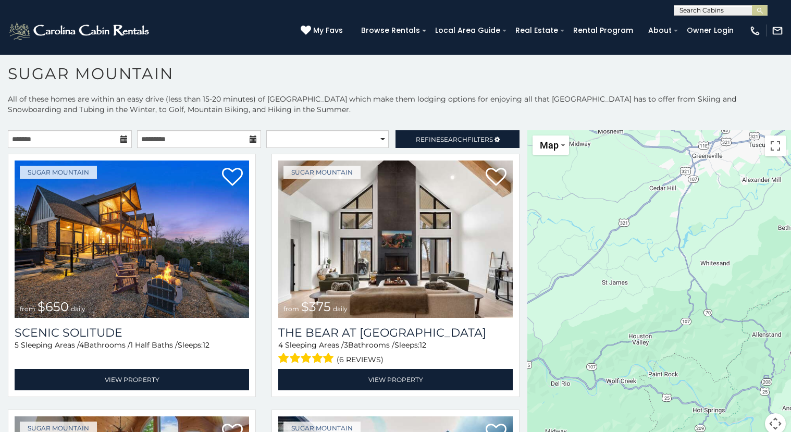
drag, startPoint x: 678, startPoint y: 299, endPoint x: 574, endPoint y: 321, distance: 106.7
click at [569, 325] on div "$650 $375 $350 $350 $200 $375 $195 $265 $190 $175 $155 $290 $175 $345 $1,095 $1…" at bounding box center [659, 288] width 264 height 316
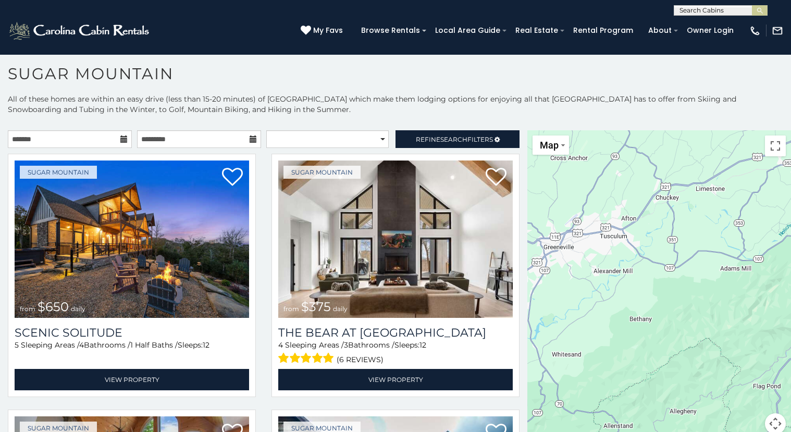
drag, startPoint x: 748, startPoint y: 319, endPoint x: 609, endPoint y: 402, distance: 161.2
click at [600, 410] on div "$650 $375 $350 $350 $200 $375 $195 $265 $190 $175 $155 $290 $175 $345 $1,095 $1…" at bounding box center [659, 288] width 264 height 316
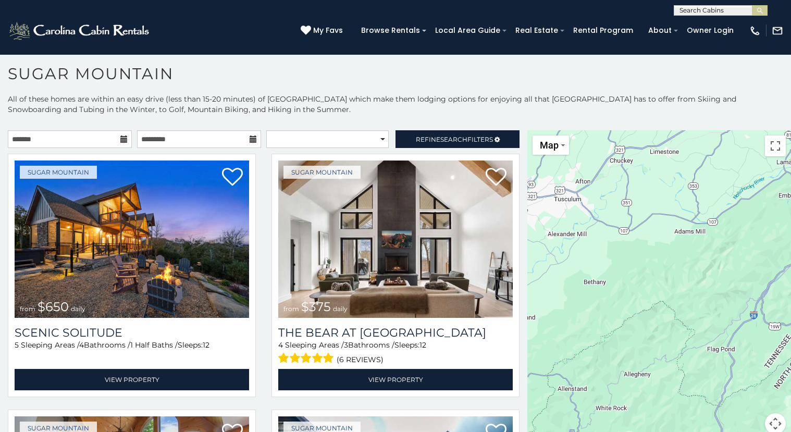
drag, startPoint x: 769, startPoint y: 309, endPoint x: 717, endPoint y: 279, distance: 59.8
click at [717, 280] on div "$650 $375 $350 $350 $200 $375 $195 $265 $190 $175 $155 $290 $175 $345 $1,095 $1…" at bounding box center [659, 288] width 264 height 316
click at [771, 147] on button "Toggle fullscreen view" at bounding box center [775, 145] width 21 height 21
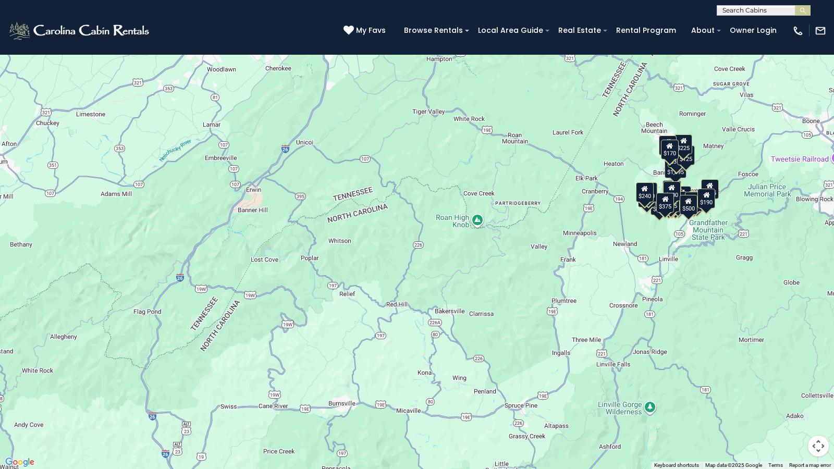
drag, startPoint x: 684, startPoint y: 385, endPoint x: 352, endPoint y: 402, distance: 332.9
click at [352, 402] on div "$650 $375 $350 $350 $200 $375 $195 $265 $190 $175 $155 $290 $175 $345 $1,095 $1…" at bounding box center [417, 234] width 834 height 469
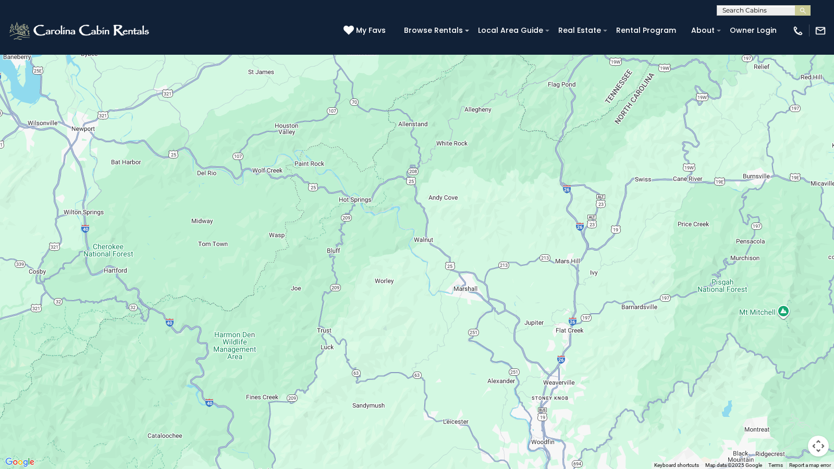
drag, startPoint x: 118, startPoint y: 226, endPoint x: 568, endPoint y: 52, distance: 482.2
click at [531, 1] on div "$650 $375 $350 $350 $200 $375 $195 $265 $190 $175 $155 $290 $175 $345 $1,095 $1…" at bounding box center [417, 234] width 834 height 469
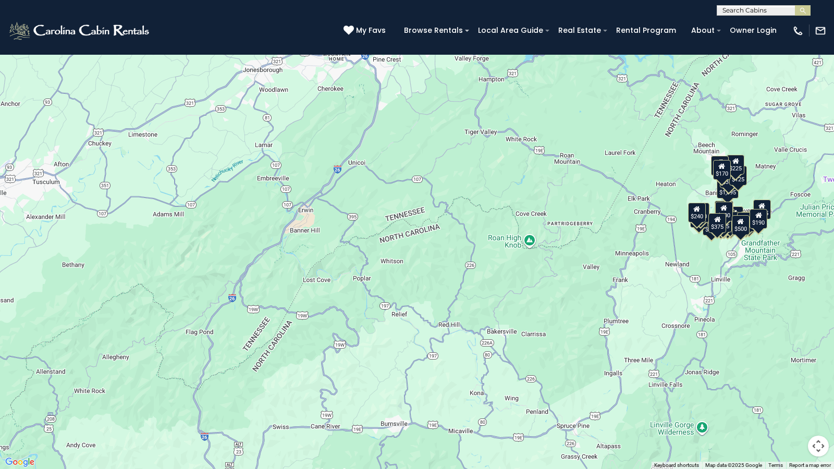
drag, startPoint x: 779, startPoint y: 220, endPoint x: 418, endPoint y: 468, distance: 438.1
click at [418, 431] on div "$650 $375 $350 $350 $200 $375 $195 $265 $190 $175 $155 $290 $175 $345 $1,095 $1…" at bounding box center [417, 234] width 834 height 469
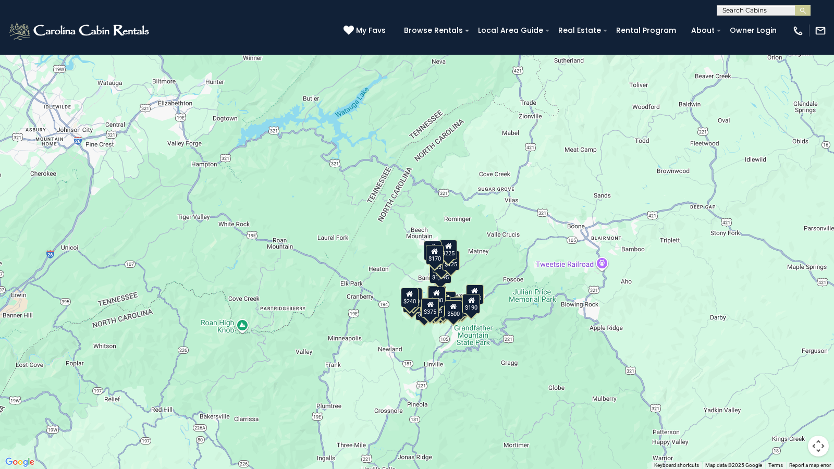
drag, startPoint x: 448, startPoint y: 189, endPoint x: 159, endPoint y: 275, distance: 301.2
click at [159, 275] on div "$650 $375 $350 $350 $200 $375 $195 $265 $190 $175 $155 $290 $175 $345 $1,095 $1…" at bounding box center [417, 234] width 834 height 469
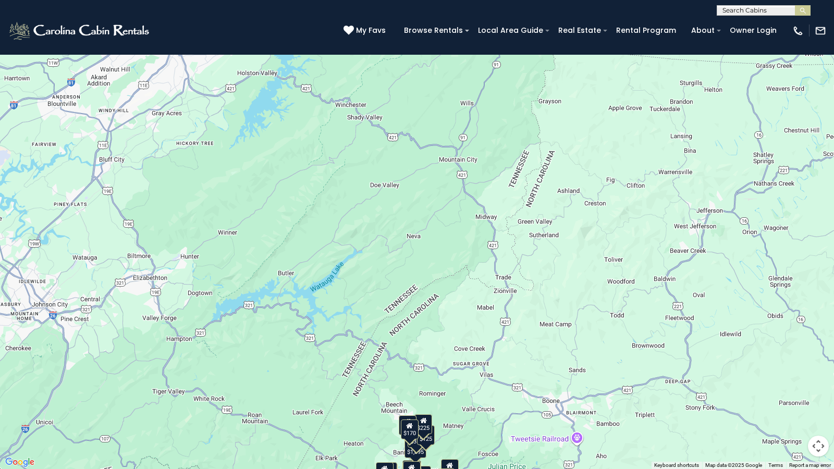
drag, startPoint x: 222, startPoint y: 123, endPoint x: 215, endPoint y: 293, distance: 170.0
click at [196, 299] on div "$650 $375 $350 $350 $200 $375 $195 $265 $190 $175 $155 $290 $175 $345 $1,095 $1…" at bounding box center [417, 234] width 834 height 469
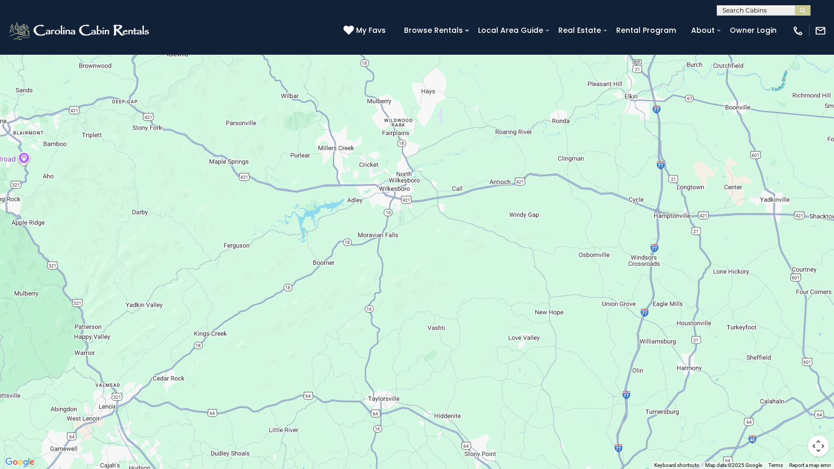
drag, startPoint x: 756, startPoint y: 333, endPoint x: 450, endPoint y: 193, distance: 336.7
click at [205, 55] on div "$650 $375 $350 $350 $200 $375 $195 $265 $190 $175 $155 $290 $175 $345 $1,095 $1…" at bounding box center [417, 234] width 834 height 469
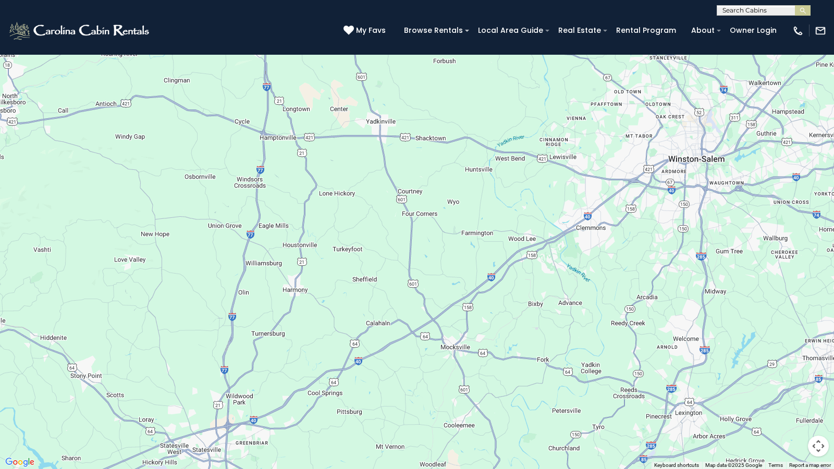
drag, startPoint x: 722, startPoint y: 344, endPoint x: 325, endPoint y: 266, distance: 404.7
click at [325, 266] on div "$650 $375 $350 $350 $200 $375 $195 $265 $190 $175 $155 $290 $175 $345 $1,095 $1…" at bounding box center [417, 234] width 834 height 469
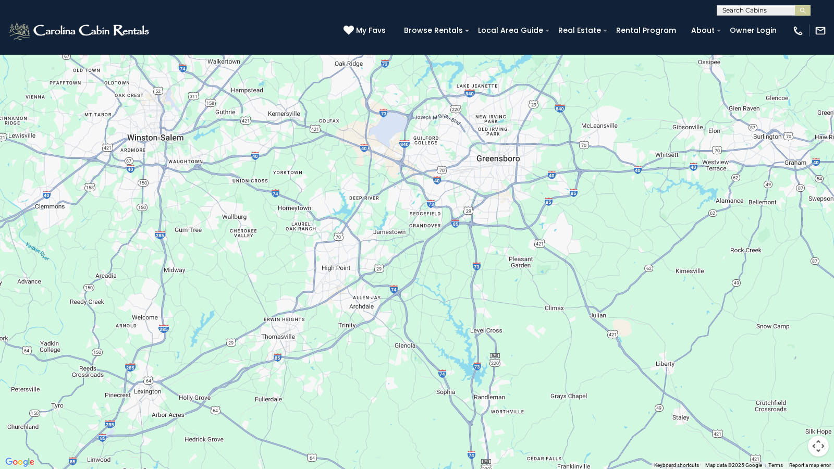
drag, startPoint x: 774, startPoint y: 325, endPoint x: 255, endPoint y: 306, distance: 518.8
click at [231, 304] on div "$650 $375 $350 $350 $200 $375 $195 $265 $190 $175 $155 $290 $175 $345 $1,095 $1…" at bounding box center [417, 234] width 834 height 469
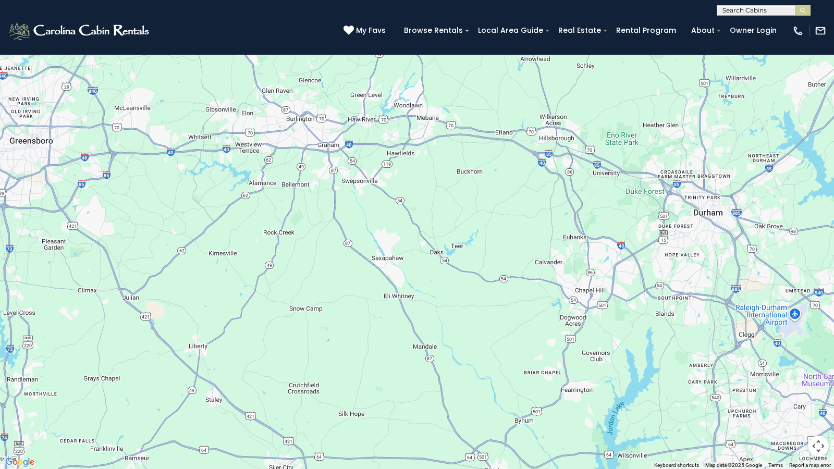
drag, startPoint x: 712, startPoint y: 299, endPoint x: 251, endPoint y: 275, distance: 461.7
click at [244, 279] on div "$650 $375 $350 $350 $200 $375 $195 $265 $190 $175 $155 $290 $175 $345 $1,095 $1…" at bounding box center [417, 234] width 834 height 469
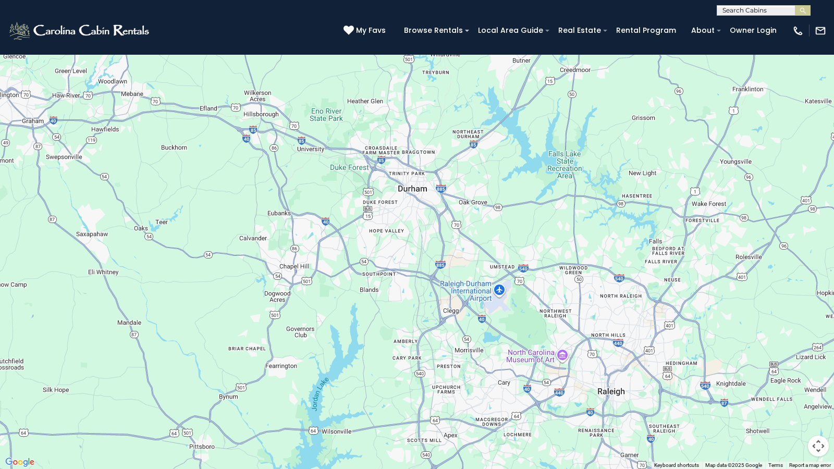
drag, startPoint x: 759, startPoint y: 238, endPoint x: 462, endPoint y: 220, distance: 297.5
click at [462, 220] on div "$650 $375 $350 $350 $200 $375 $195 $265 $190 $175 $155 $290 $175 $345 $1,095 $1…" at bounding box center [417, 234] width 834 height 469
click at [790, 21] on button "Toggle fullscreen view" at bounding box center [818, 15] width 21 height 21
